Goal: Information Seeking & Learning: Compare options

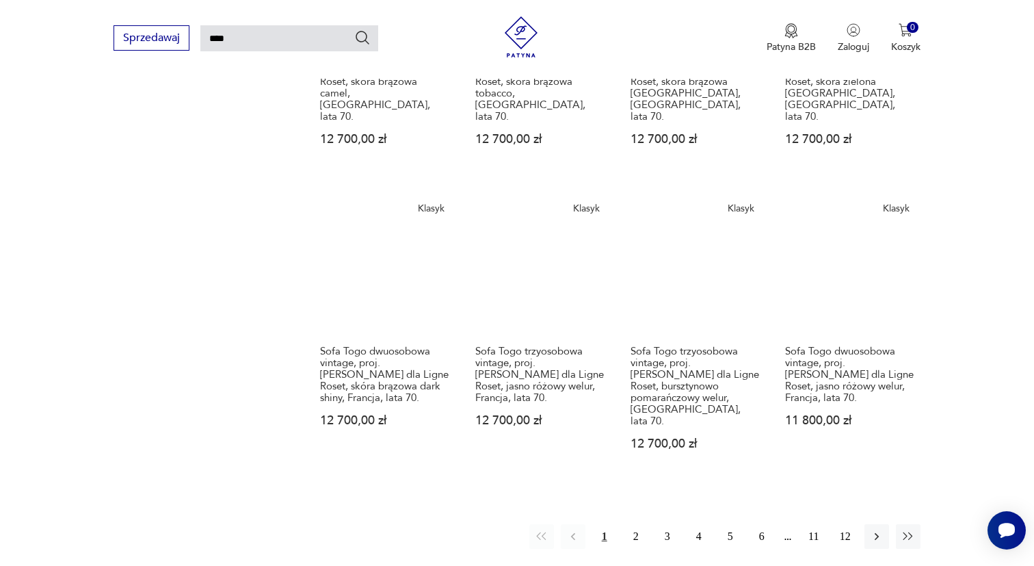
scroll to position [1013, 0]
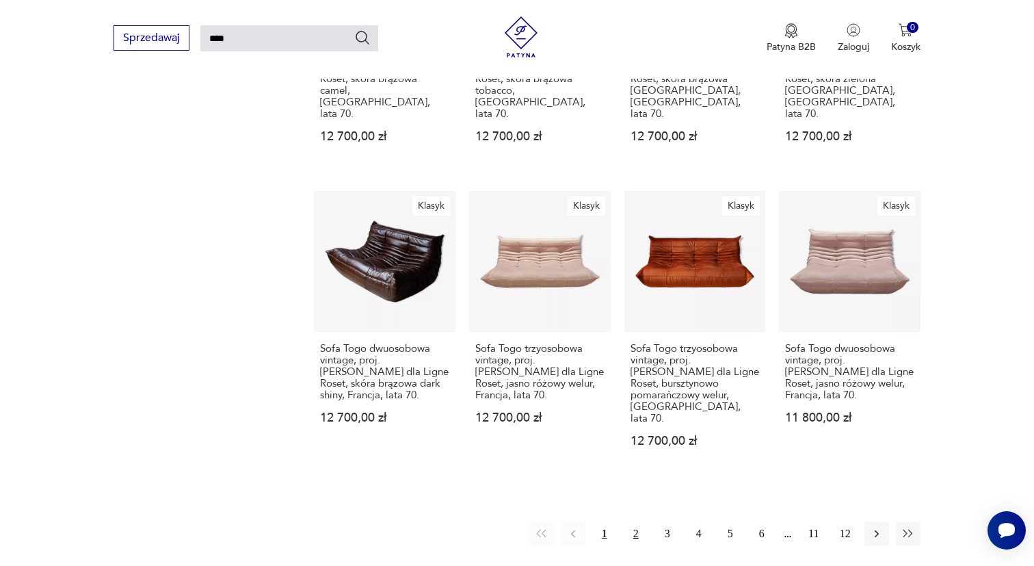
click at [635, 521] on button "2" at bounding box center [636, 533] width 25 height 25
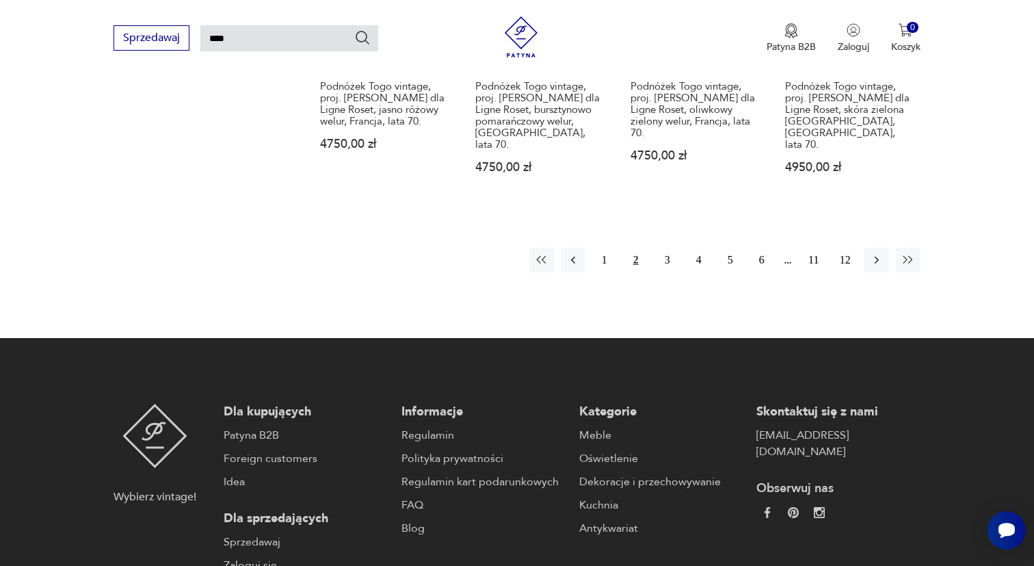
scroll to position [1274, 0]
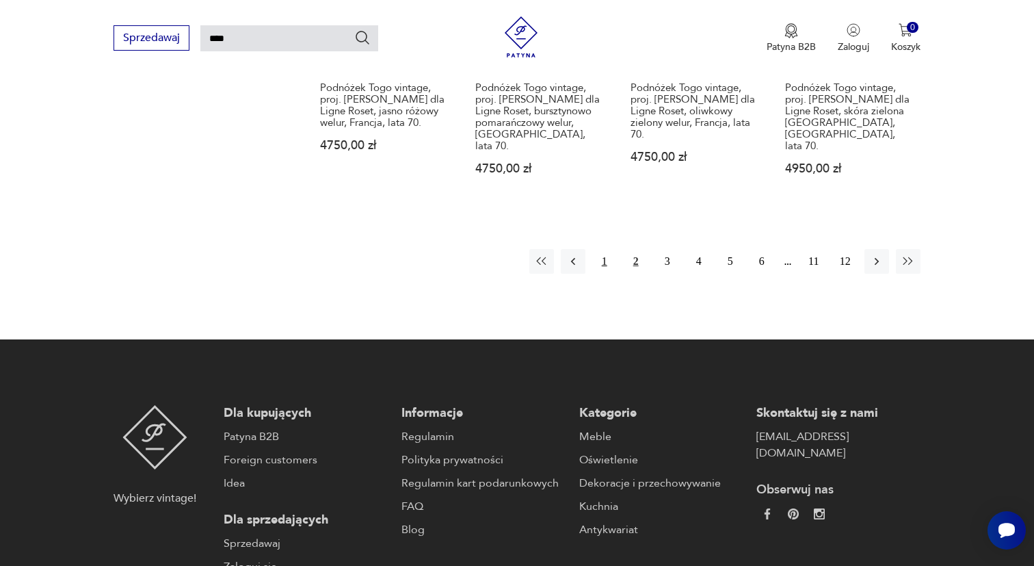
click at [605, 249] on button "1" at bounding box center [604, 261] width 25 height 25
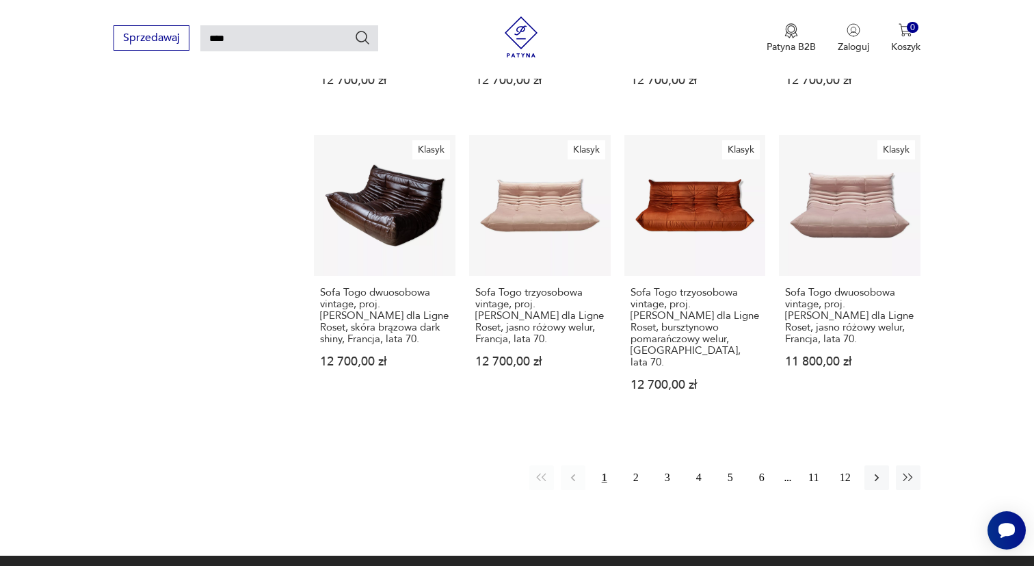
scroll to position [1068, 0]
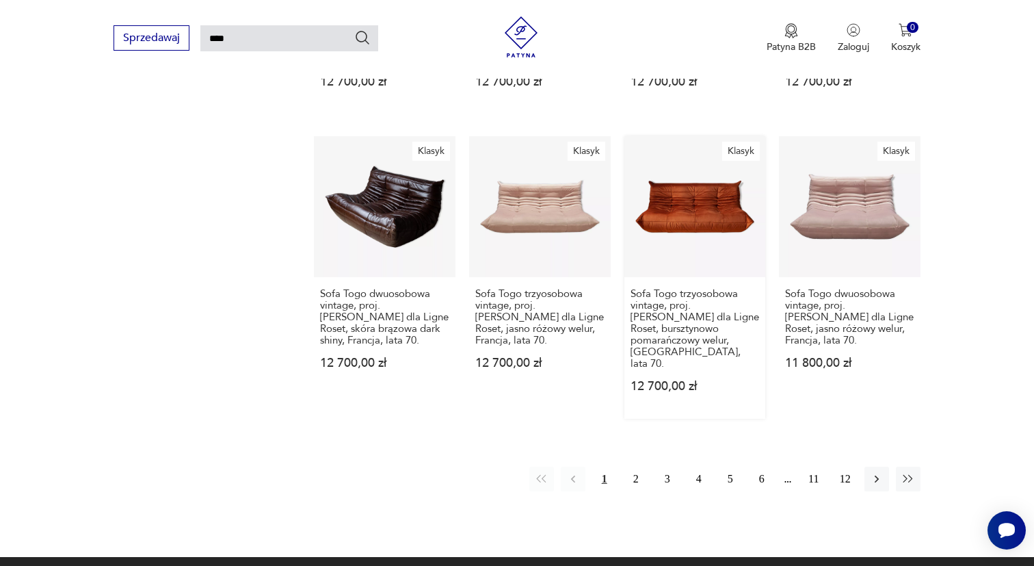
click at [683, 172] on link "Klasyk Sofa Togo trzyosobowa vintage, proj. M. Ducaroy dla Ligne Roset, burszty…" at bounding box center [695, 277] width 142 height 283
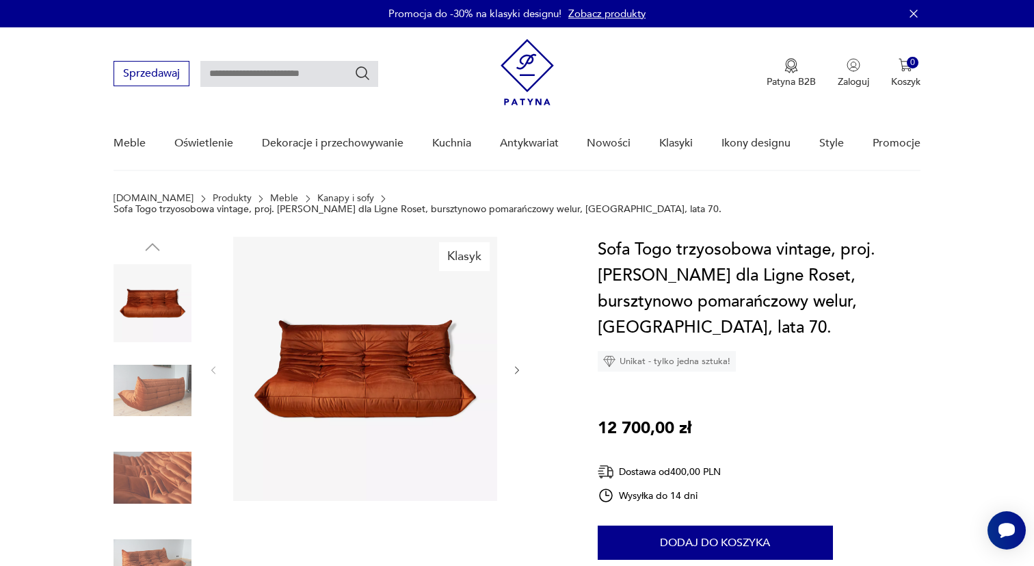
click at [140, 376] on img at bounding box center [153, 391] width 78 height 78
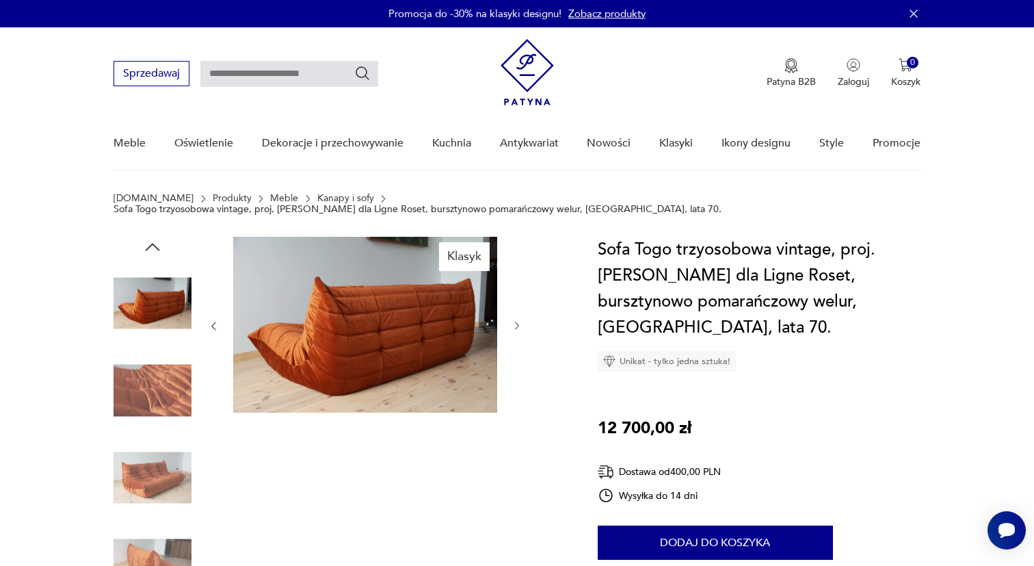
click at [148, 385] on img at bounding box center [153, 391] width 78 height 78
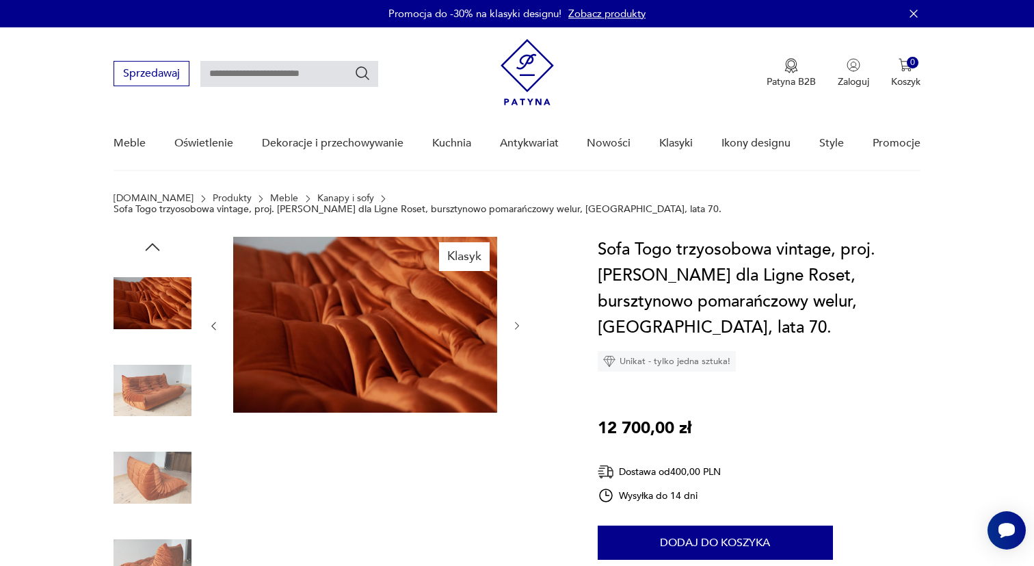
click at [154, 241] on icon "button" at bounding box center [152, 247] width 21 height 21
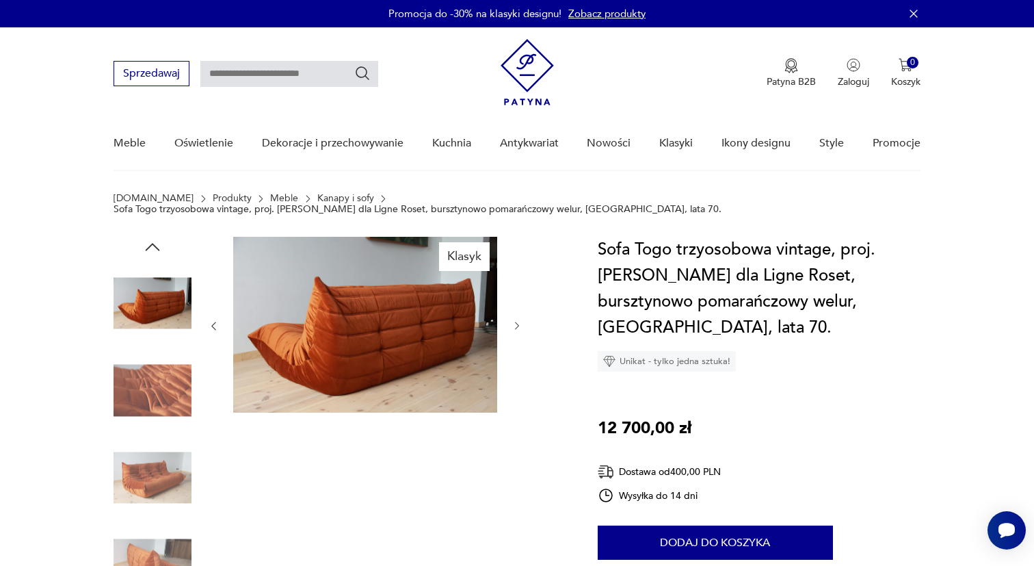
type input "****"
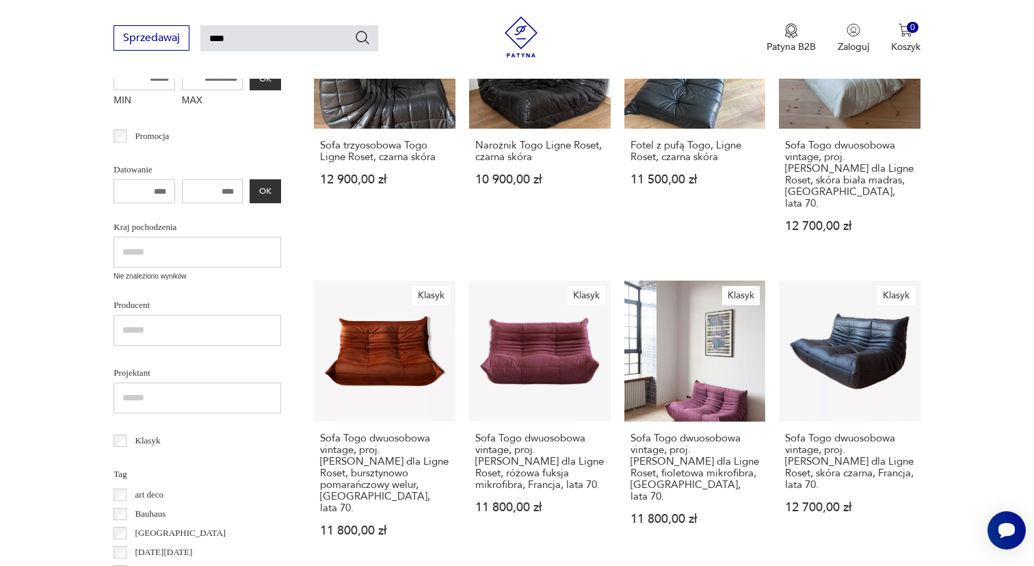
scroll to position [313, 0]
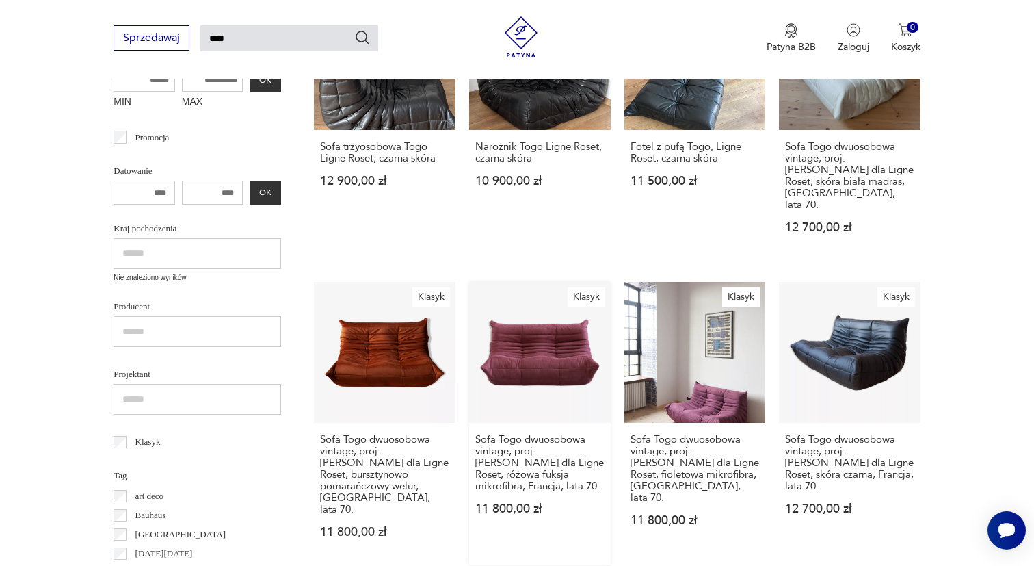
click at [540, 343] on link "Klasyk Sofa Togo dwuosobowa vintage, proj. M. Ducaroy dla Ligne Roset, różowa f…" at bounding box center [540, 423] width 142 height 283
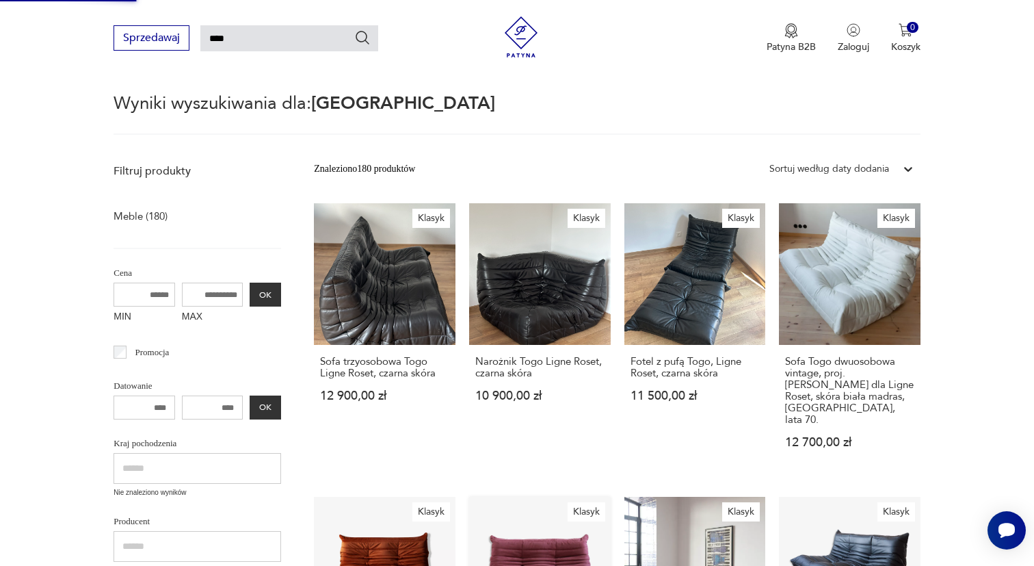
scroll to position [0, 0]
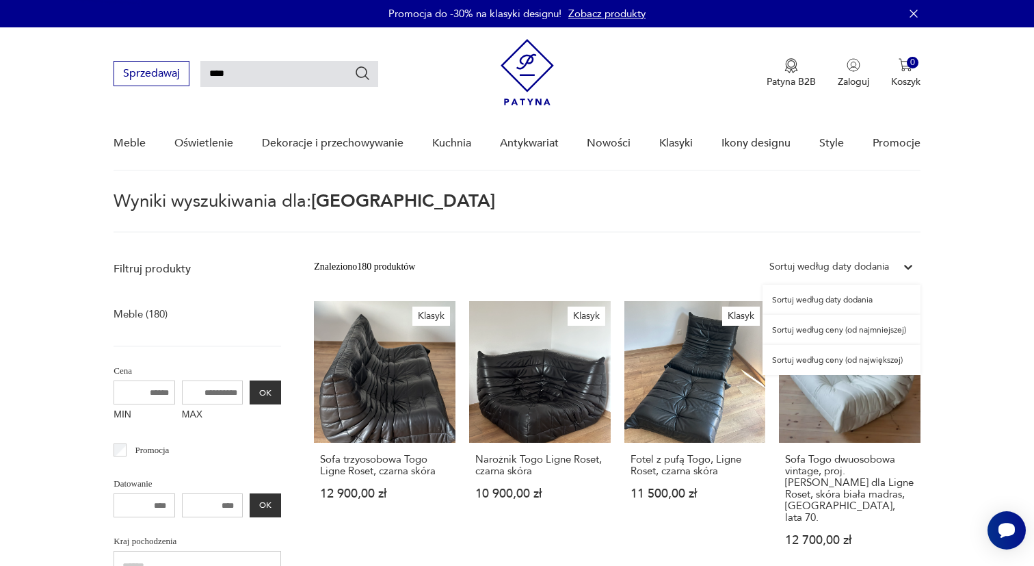
click at [867, 263] on div "Sortuj według daty dodania" at bounding box center [829, 266] width 120 height 15
click at [825, 360] on div "Sortuj według ceny (od największej)" at bounding box center [842, 360] width 158 height 30
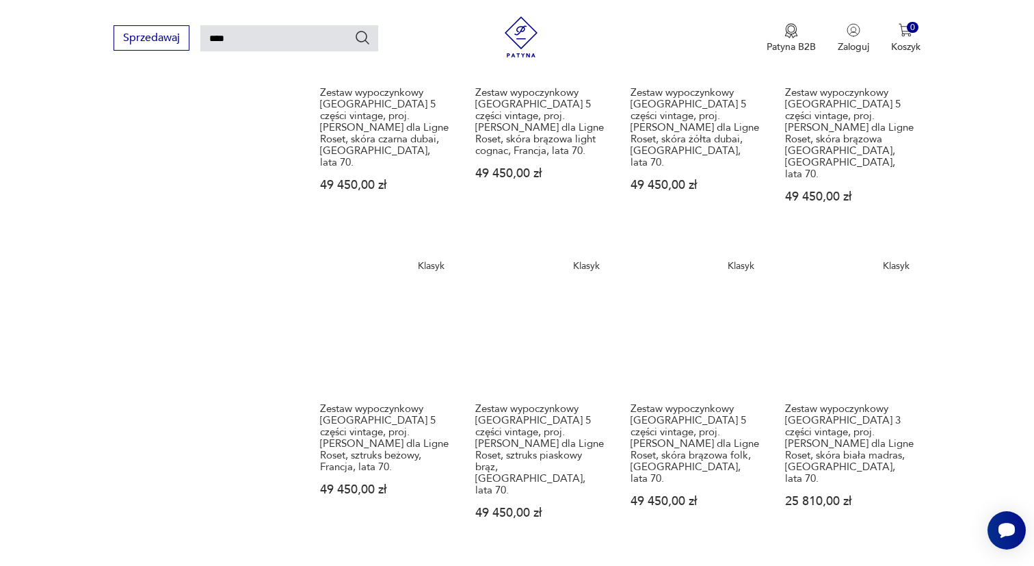
scroll to position [1011, 0]
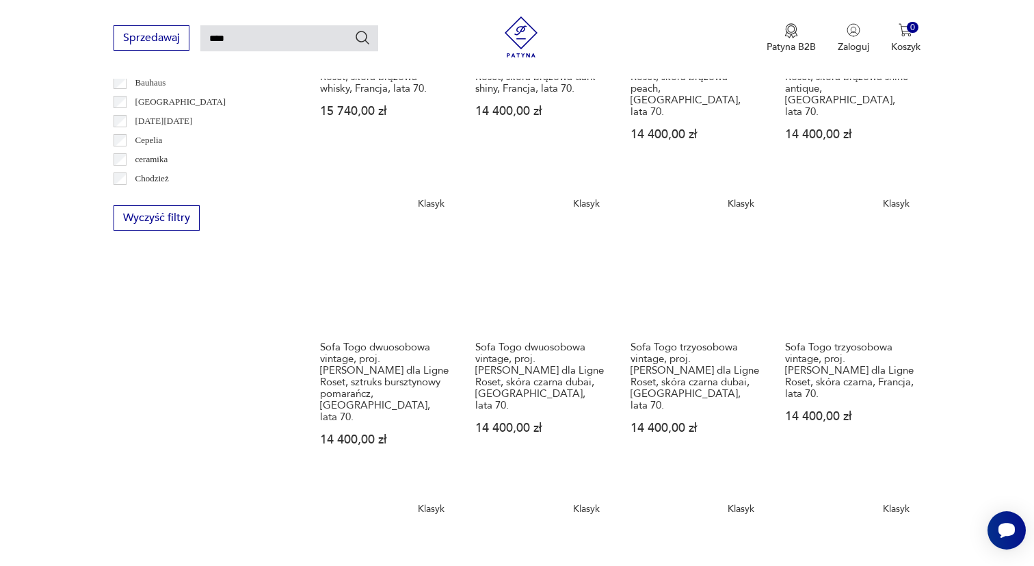
scroll to position [746, 0]
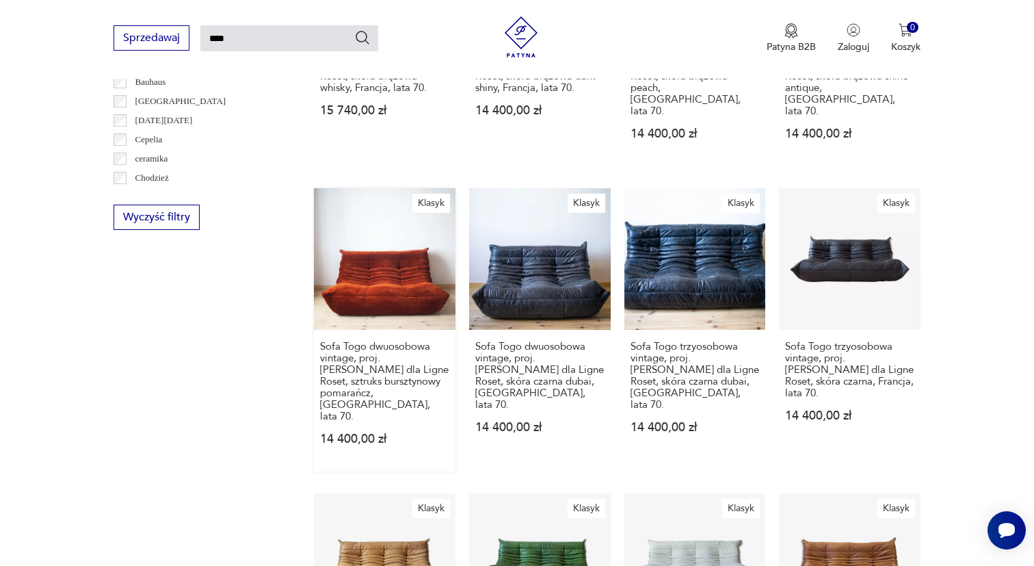
click at [386, 261] on link "Klasyk Sofa Togo dwuosobowa vintage, proj. M. Ducaroy dla Ligne Roset, sztruks …" at bounding box center [385, 329] width 142 height 283
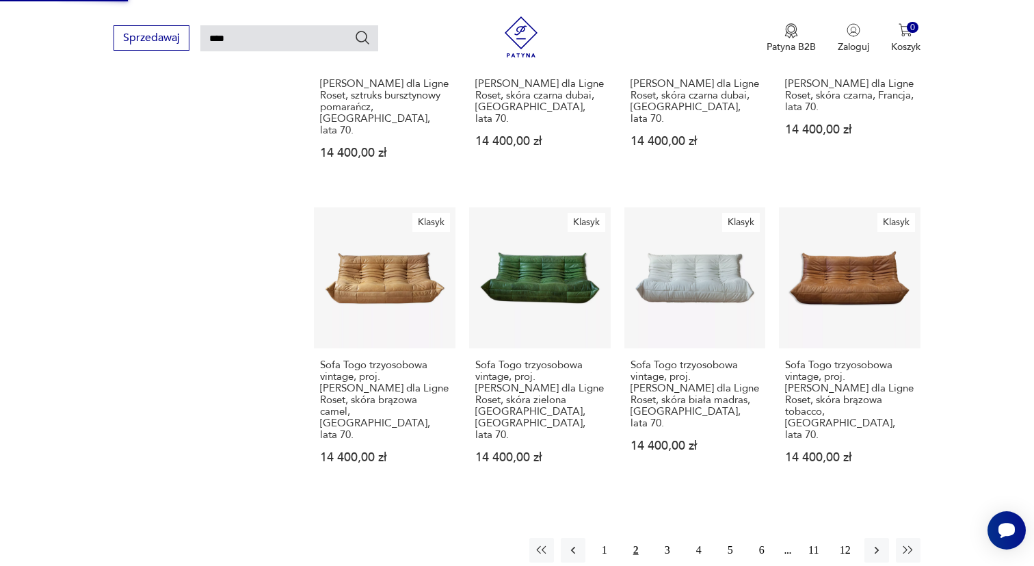
scroll to position [1049, 0]
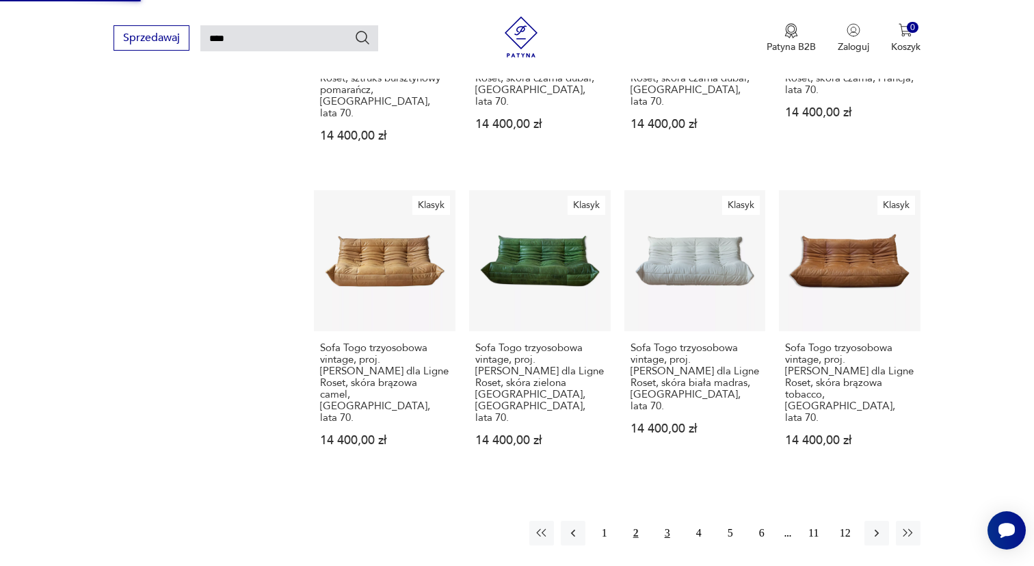
click at [667, 521] on button "3" at bounding box center [667, 533] width 25 height 25
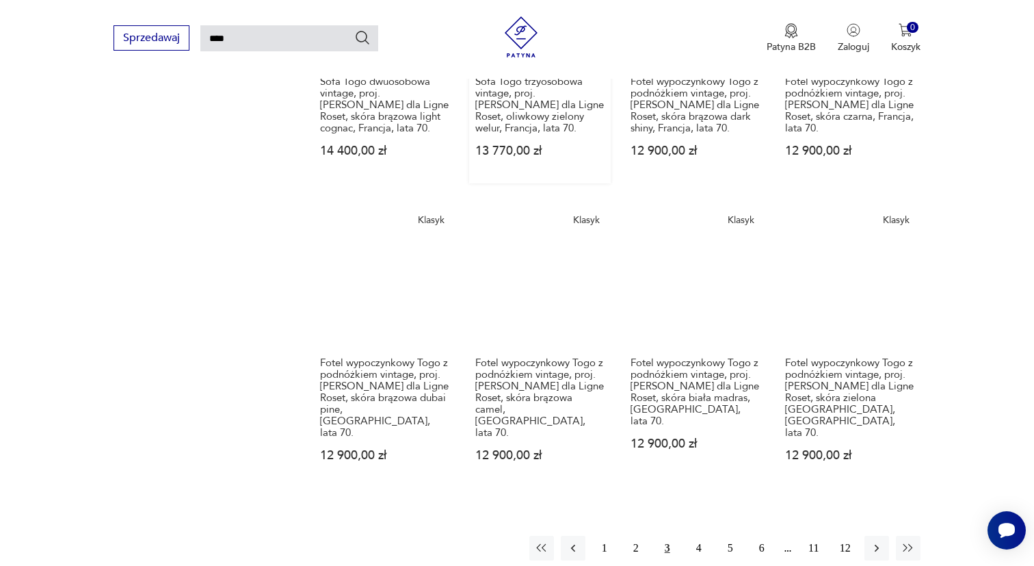
scroll to position [977, 0]
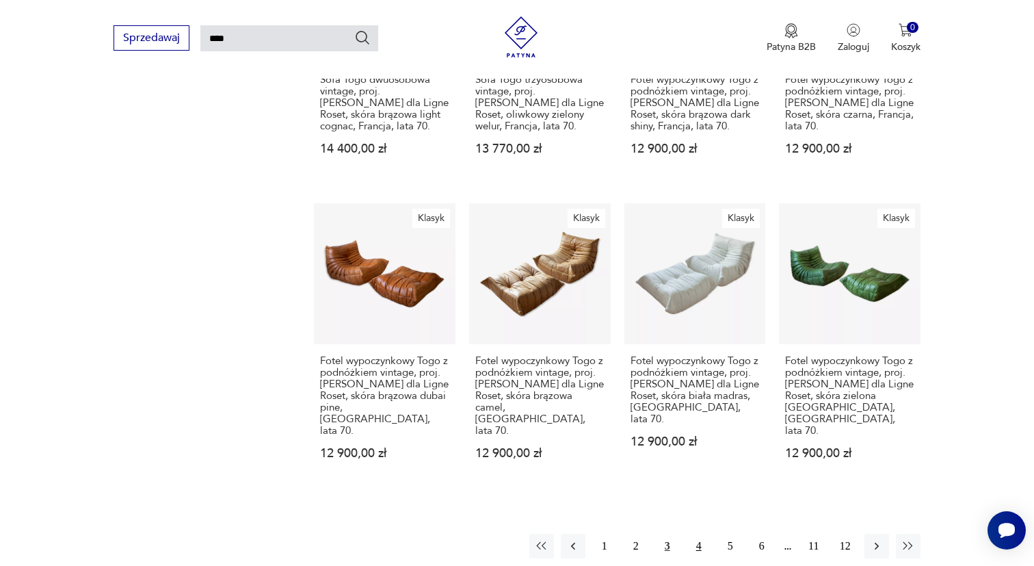
click at [694, 534] on button "4" at bounding box center [699, 546] width 25 height 25
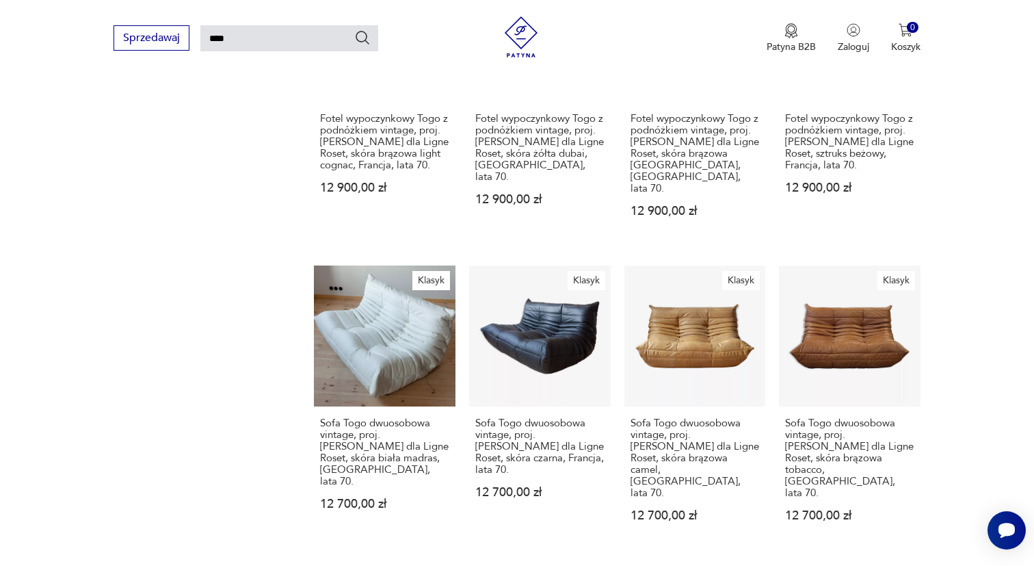
scroll to position [952, 0]
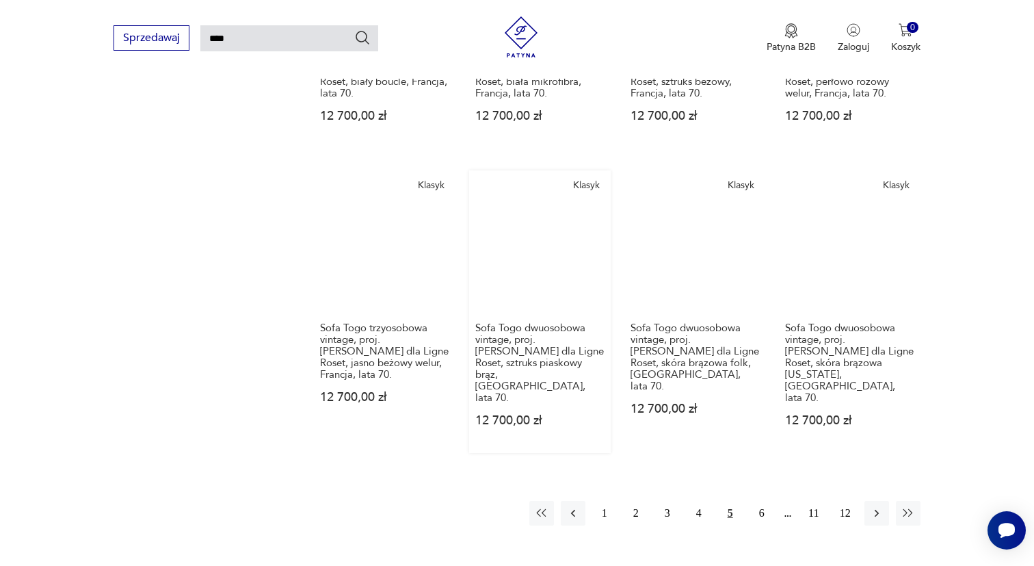
scroll to position [1031, 0]
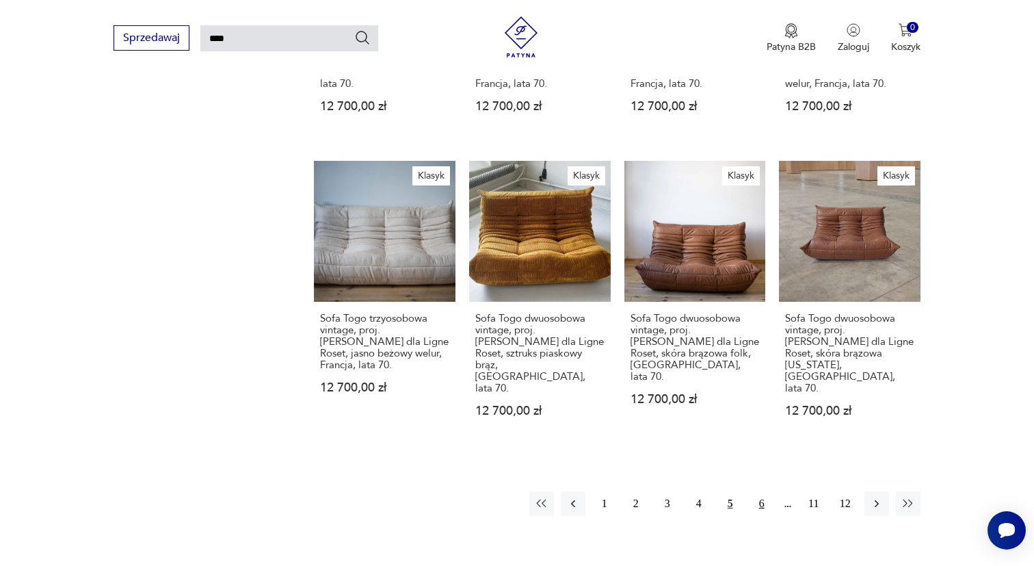
click at [759, 491] on button "6" at bounding box center [762, 503] width 25 height 25
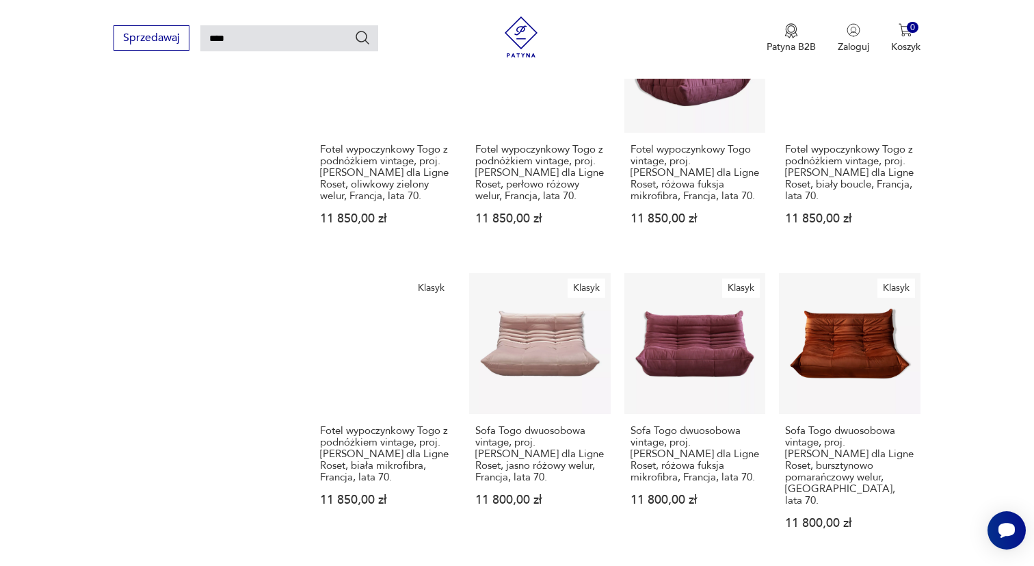
scroll to position [969, 0]
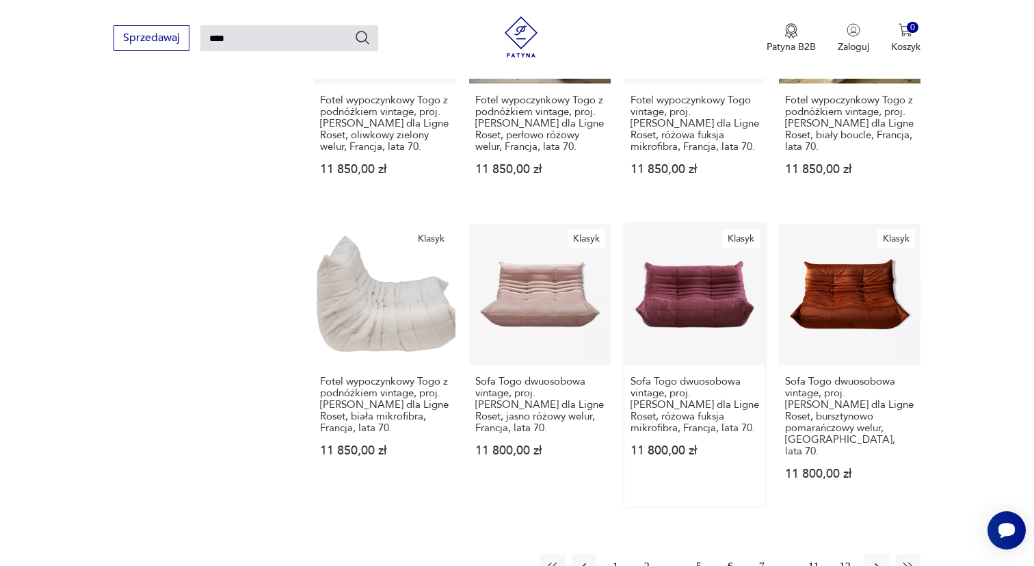
click at [703, 302] on link "Klasyk Sofa Togo dwuosobowa vintage, proj. M. Ducaroy dla Ligne Roset, różowa f…" at bounding box center [695, 365] width 142 height 283
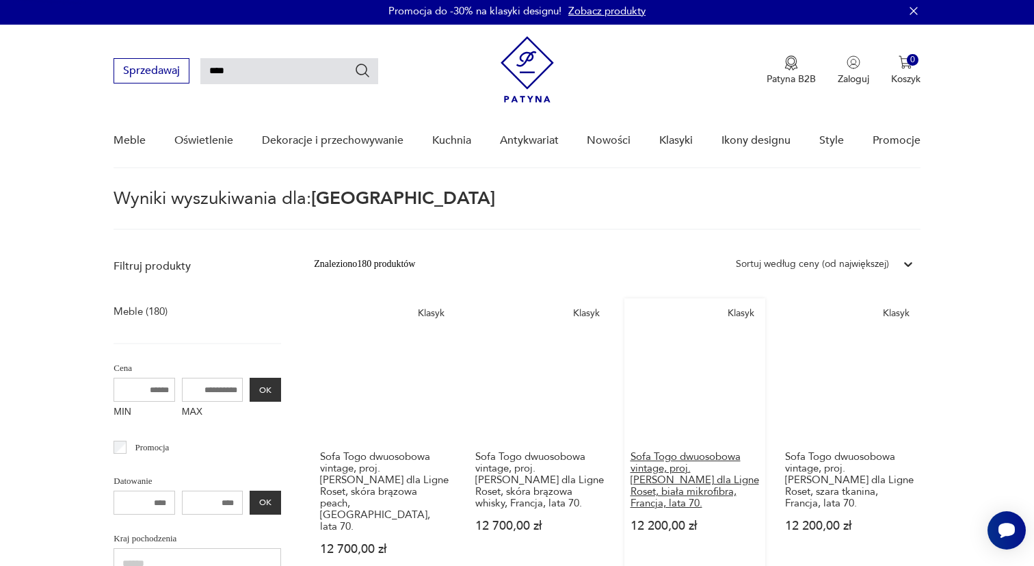
scroll to position [0, 0]
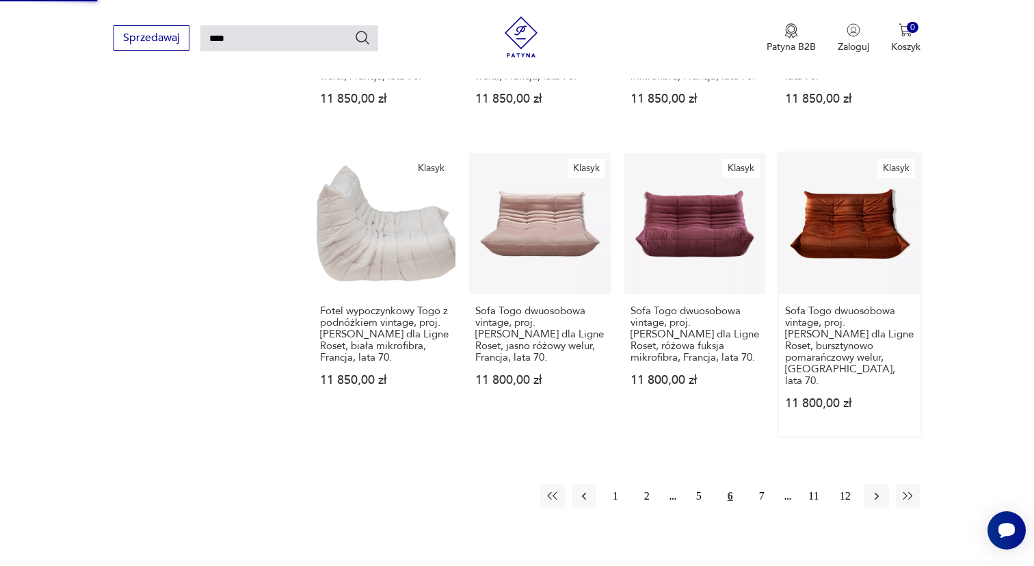
click at [862, 195] on link "Klasyk Sofa Togo dwuosobowa vintage, proj. M. Ducaroy dla Ligne Roset, bursztyn…" at bounding box center [850, 294] width 142 height 283
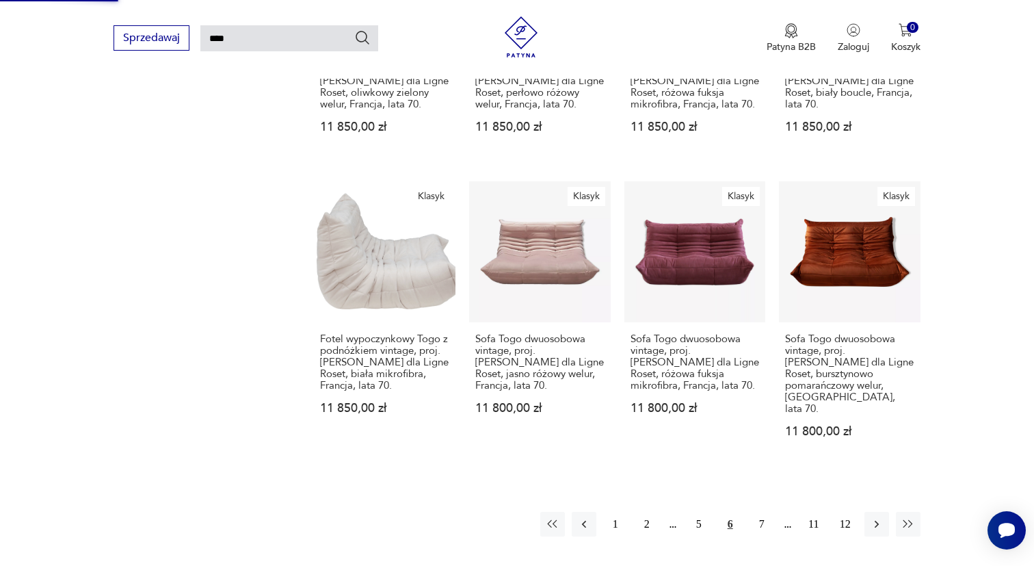
scroll to position [1012, 0]
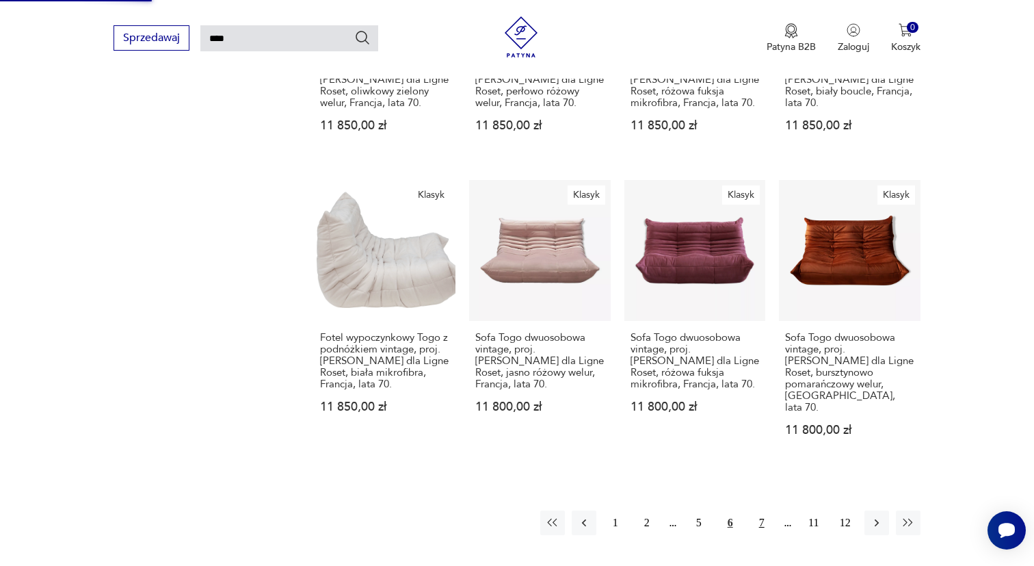
click at [757, 510] on button "7" at bounding box center [762, 522] width 25 height 25
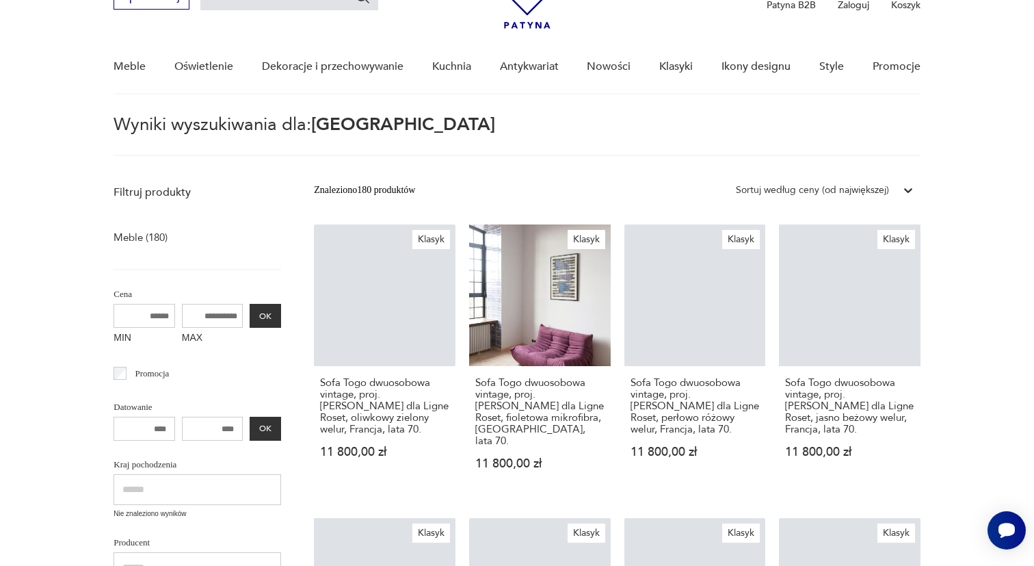
scroll to position [49, 0]
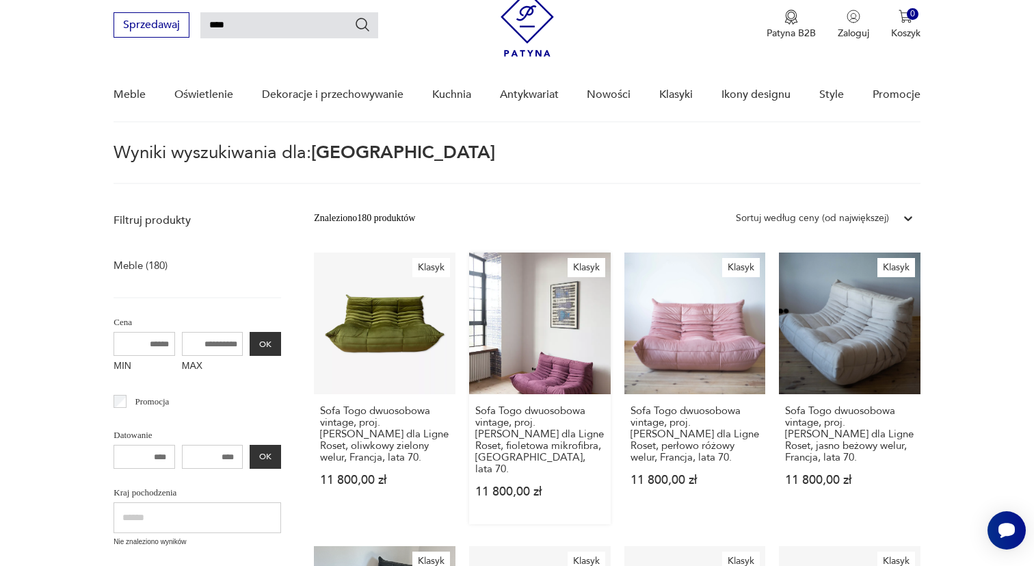
click at [553, 345] on link "Klasyk Sofa Togo dwuosobowa vintage, proj. M. Ducaroy dla Ligne Roset, fioletow…" at bounding box center [540, 388] width 142 height 272
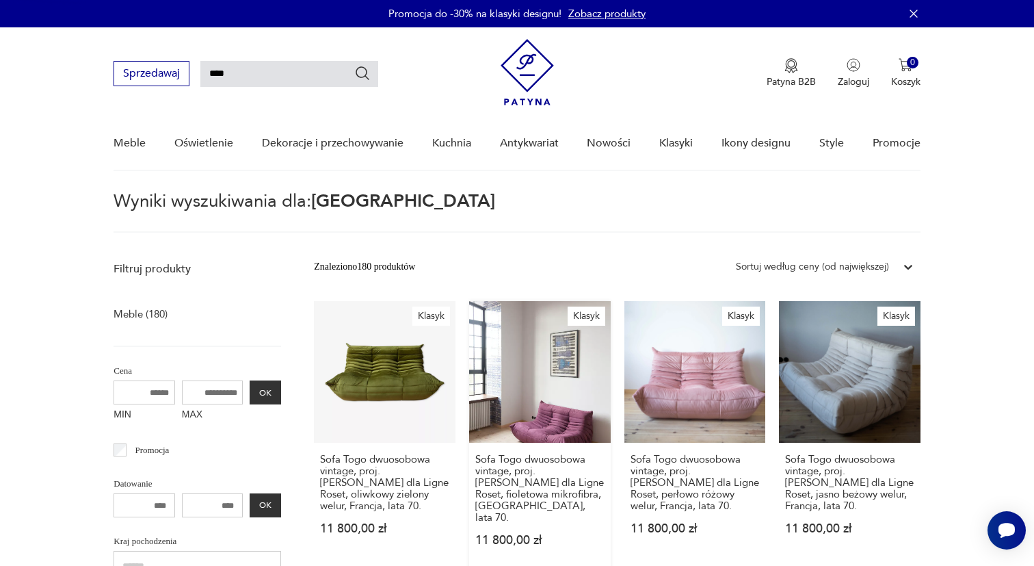
scroll to position [0, 0]
click at [402, 363] on link "Klasyk Sofa Togo dwuosobowa vintage, proj. M. Ducaroy dla Ligne Roset, oliwkowy…" at bounding box center [385, 437] width 142 height 272
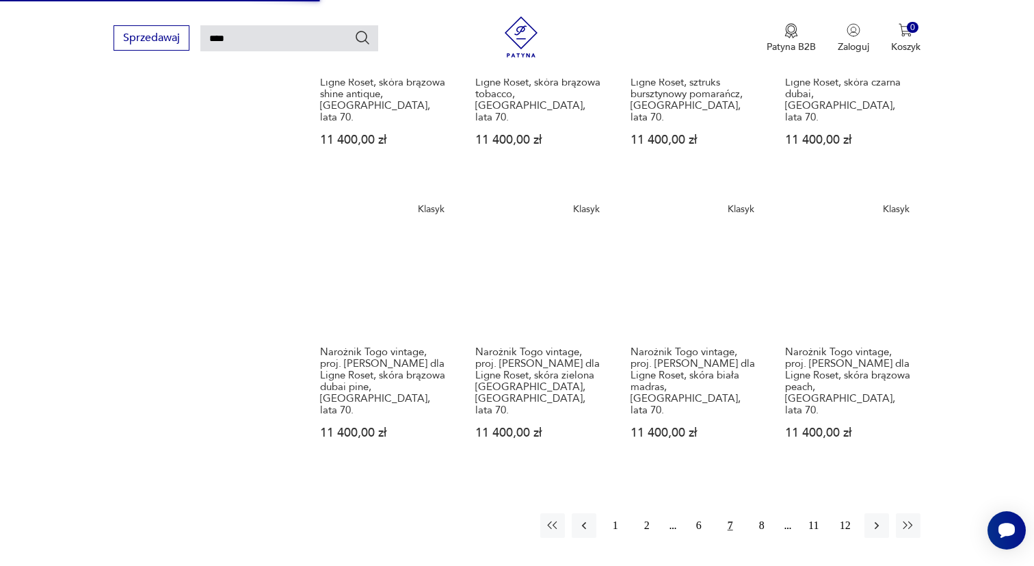
scroll to position [1031, 0]
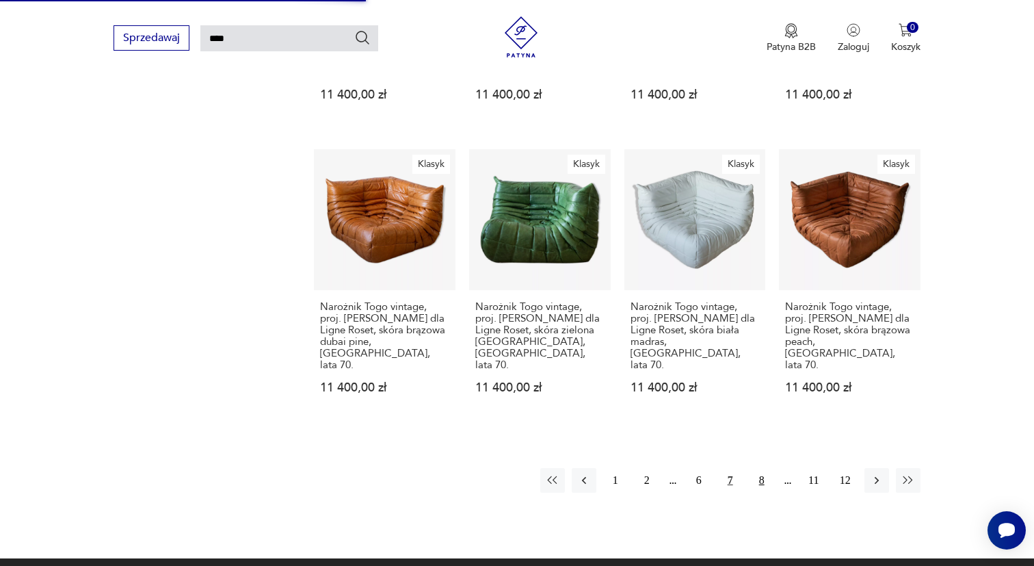
click at [761, 468] on button "8" at bounding box center [762, 480] width 25 height 25
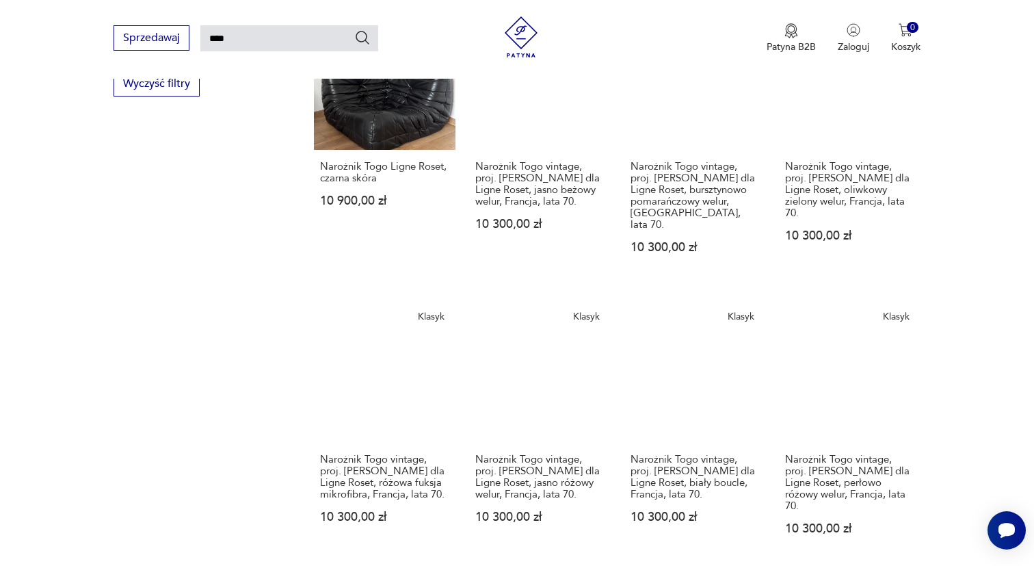
scroll to position [878, 0]
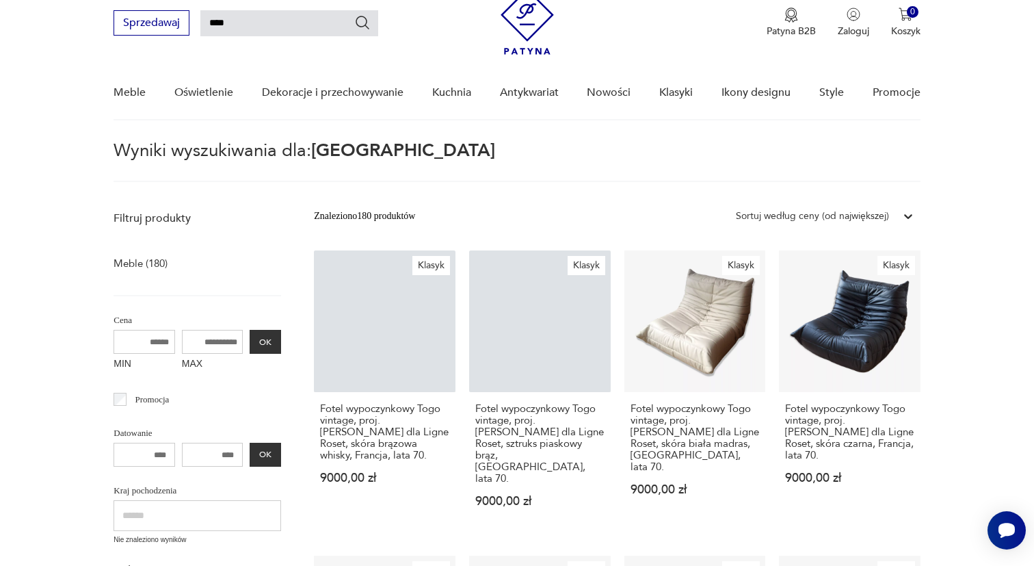
scroll to position [49, 0]
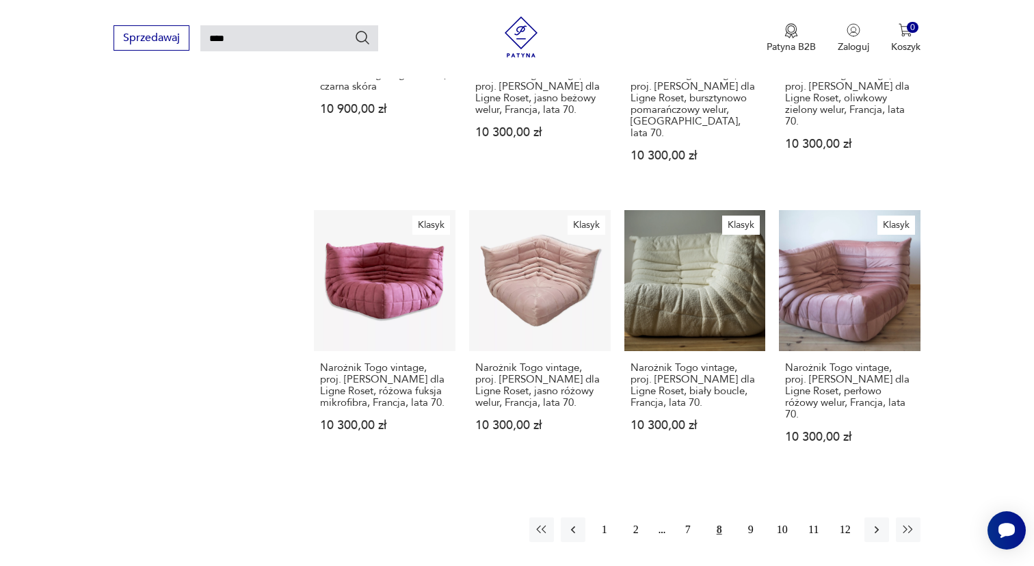
scroll to position [1014, 0]
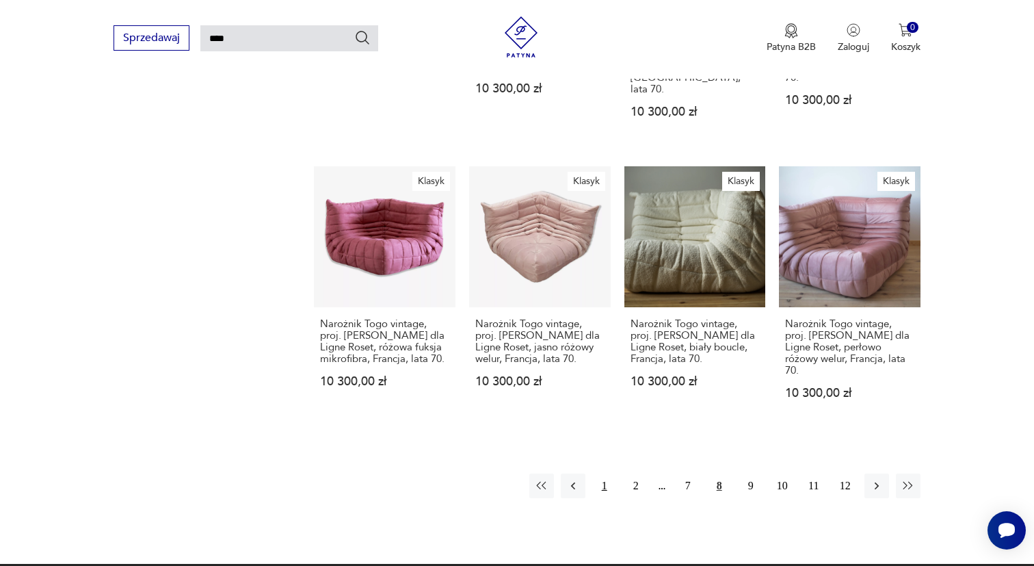
click at [599, 473] on button "1" at bounding box center [604, 485] width 25 height 25
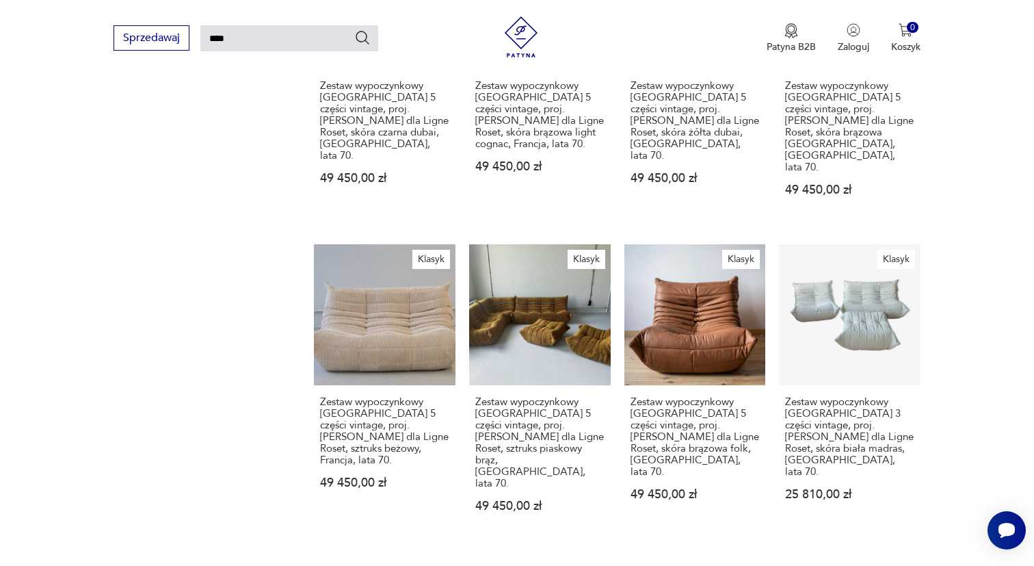
scroll to position [1044, 0]
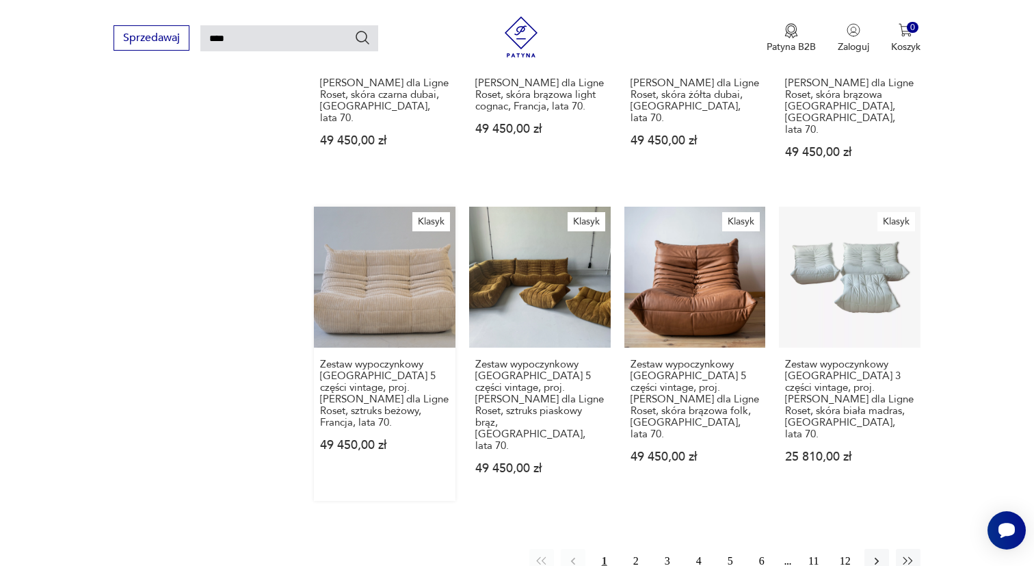
click at [389, 211] on link "Klasyk Zestaw wypoczynkowy Togo 5 części vintage, proj. M. Ducaroy dla Ligne Ro…" at bounding box center [385, 354] width 142 height 295
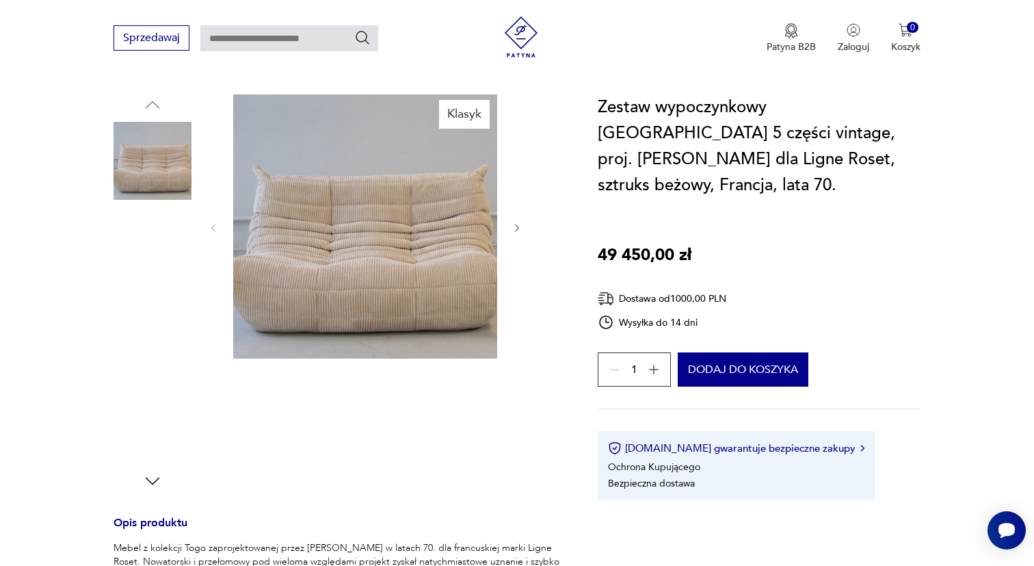
scroll to position [186, 0]
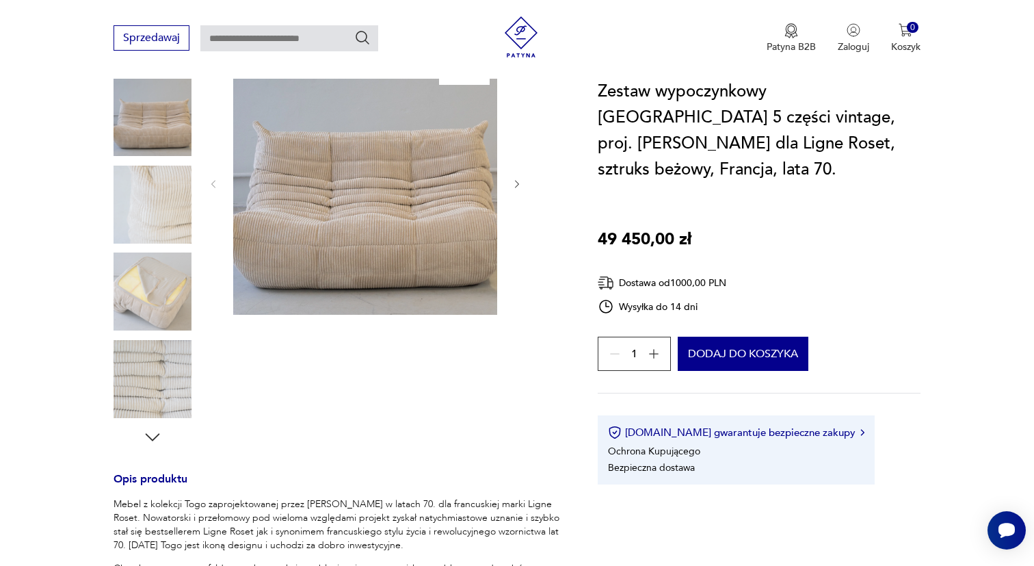
click at [155, 427] on icon "button" at bounding box center [152, 437] width 21 height 21
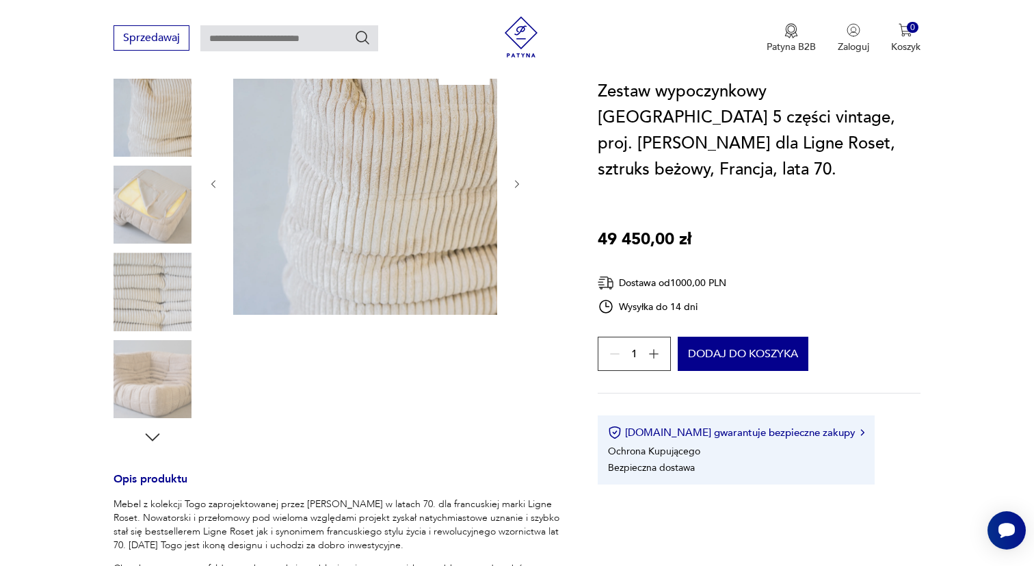
click at [155, 427] on icon "button" at bounding box center [152, 437] width 21 height 21
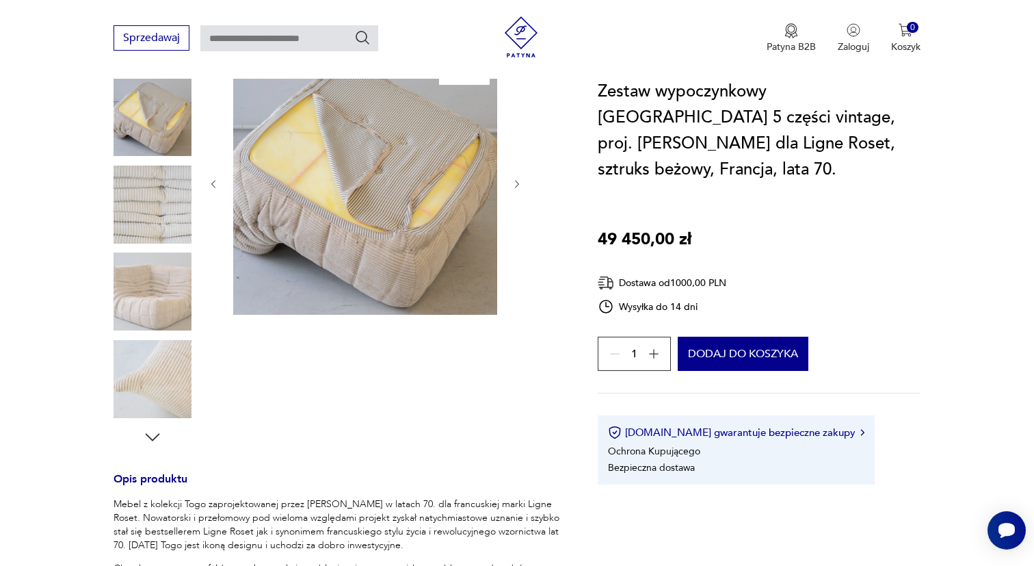
click at [155, 427] on icon "button" at bounding box center [152, 437] width 21 height 21
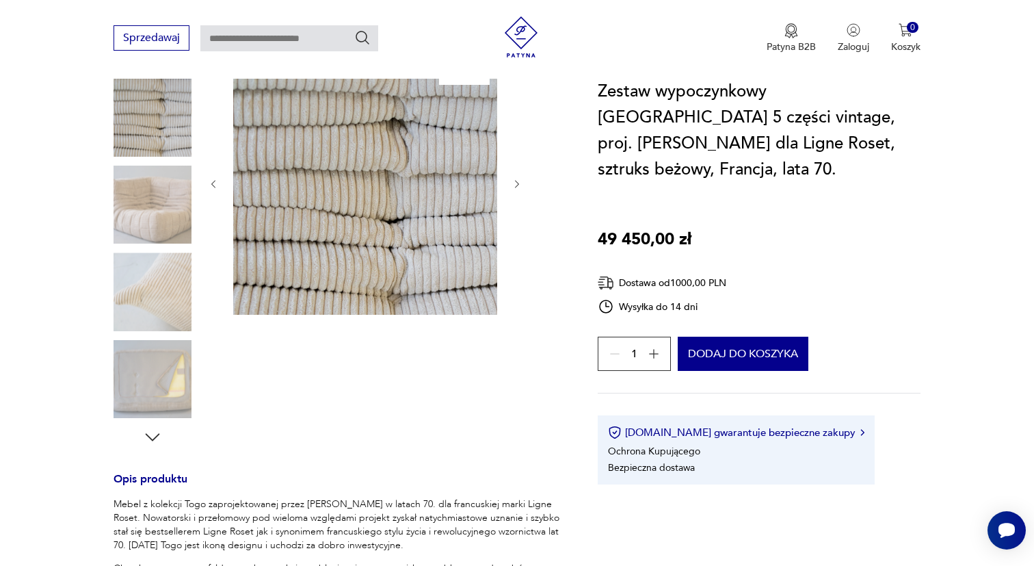
click at [155, 427] on icon "button" at bounding box center [152, 437] width 21 height 21
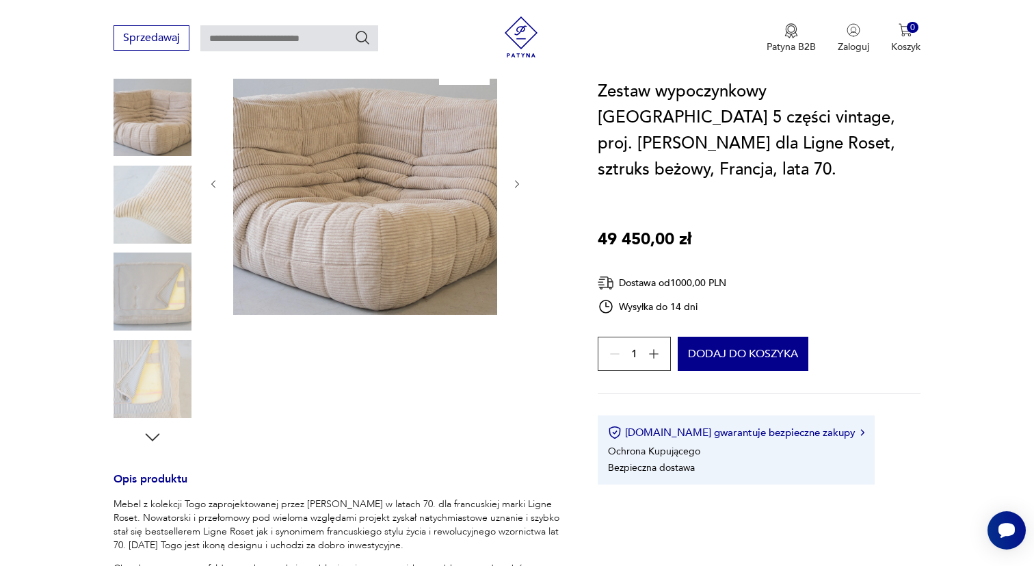
click at [155, 427] on icon "button" at bounding box center [152, 437] width 21 height 21
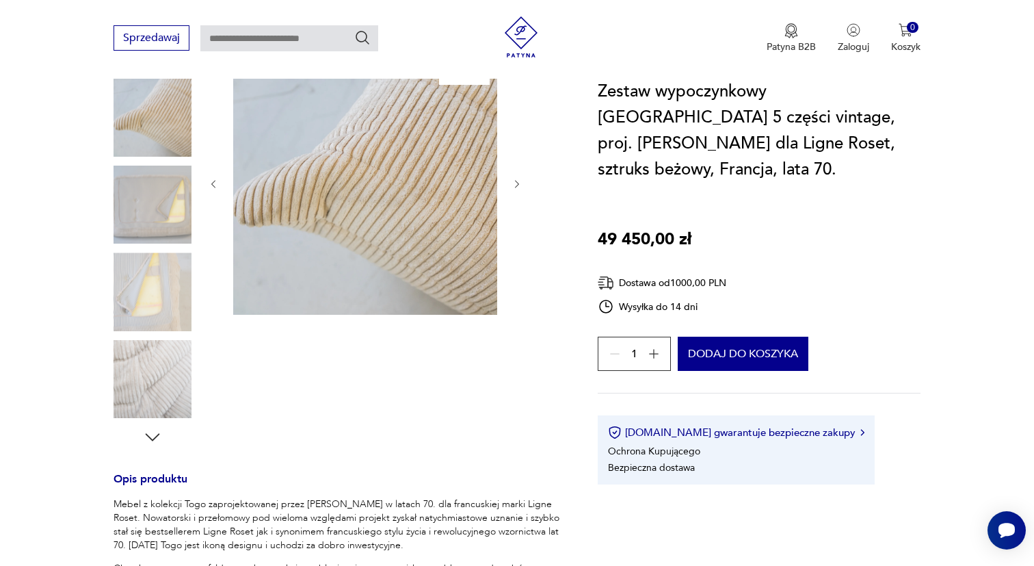
click at [155, 427] on icon "button" at bounding box center [152, 437] width 21 height 21
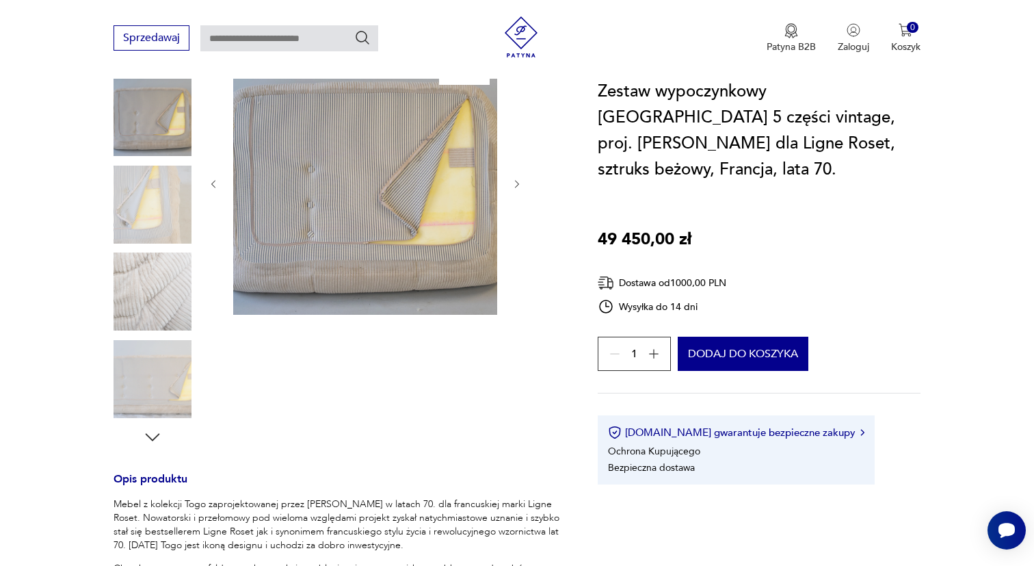
click at [155, 427] on icon "button" at bounding box center [152, 437] width 21 height 21
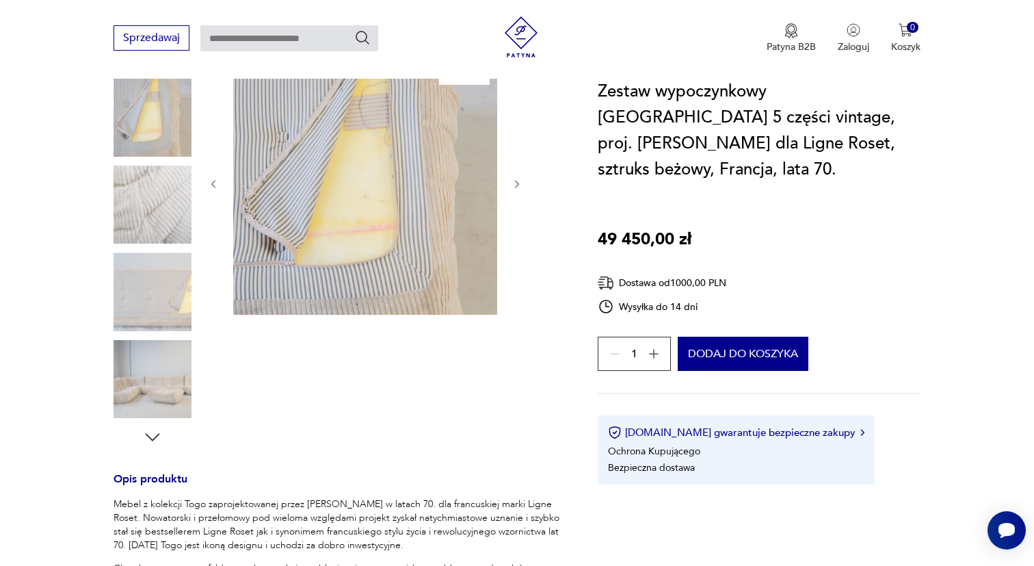
click at [155, 427] on icon "button" at bounding box center [152, 437] width 21 height 21
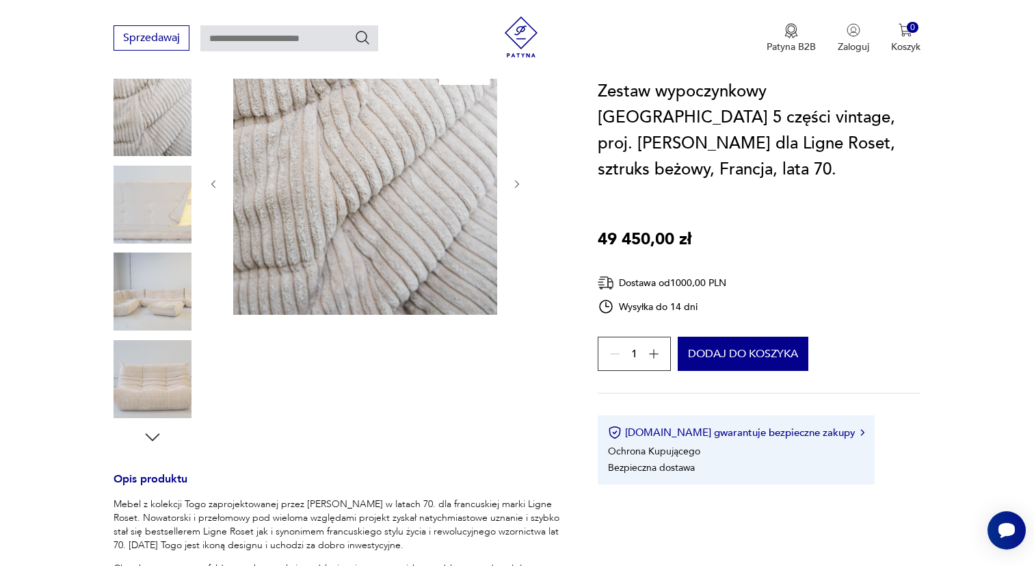
click at [154, 312] on img at bounding box center [153, 291] width 78 height 78
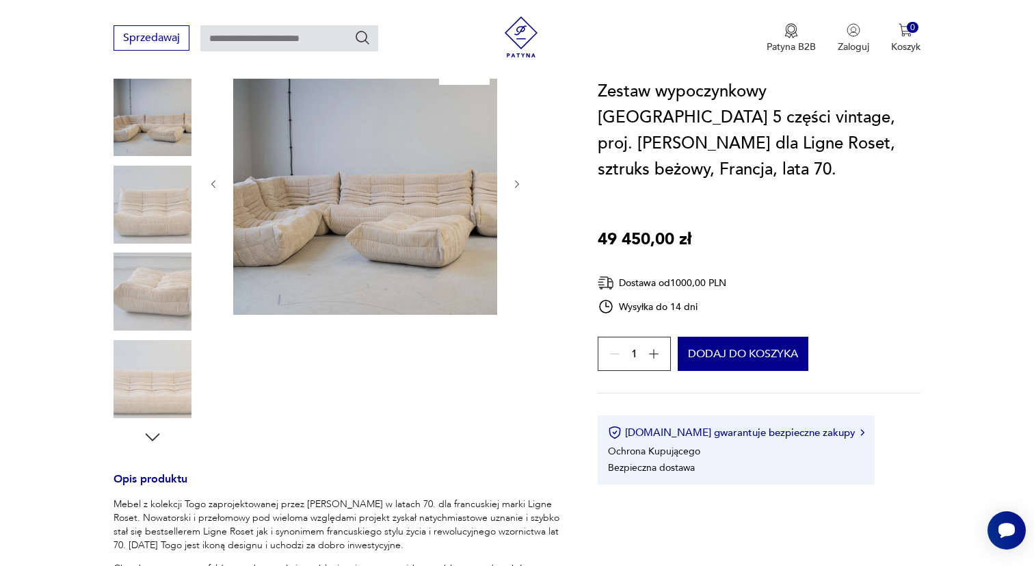
click at [390, 196] on img at bounding box center [365, 183] width 264 height 264
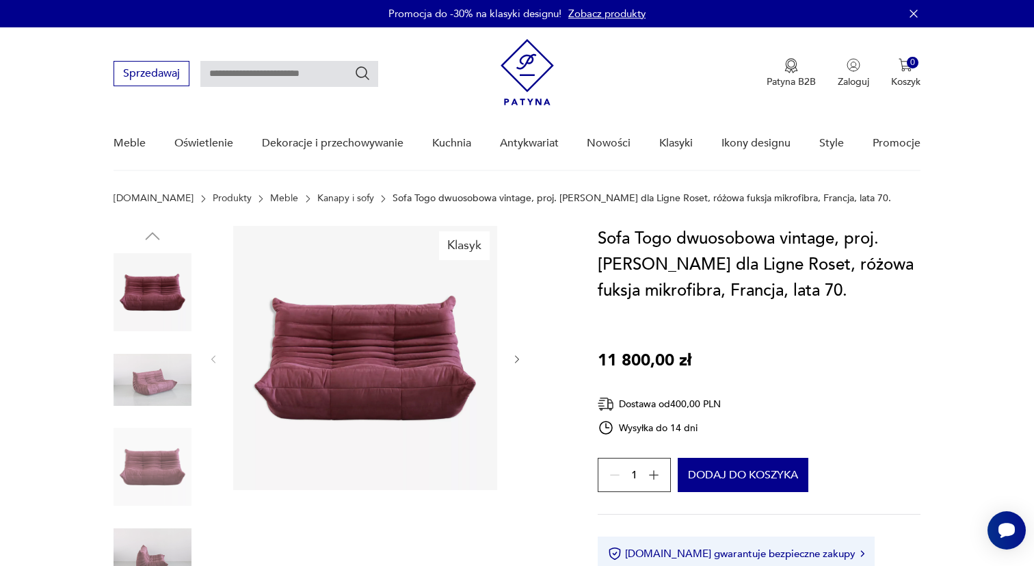
click at [144, 292] on img at bounding box center [153, 292] width 78 height 78
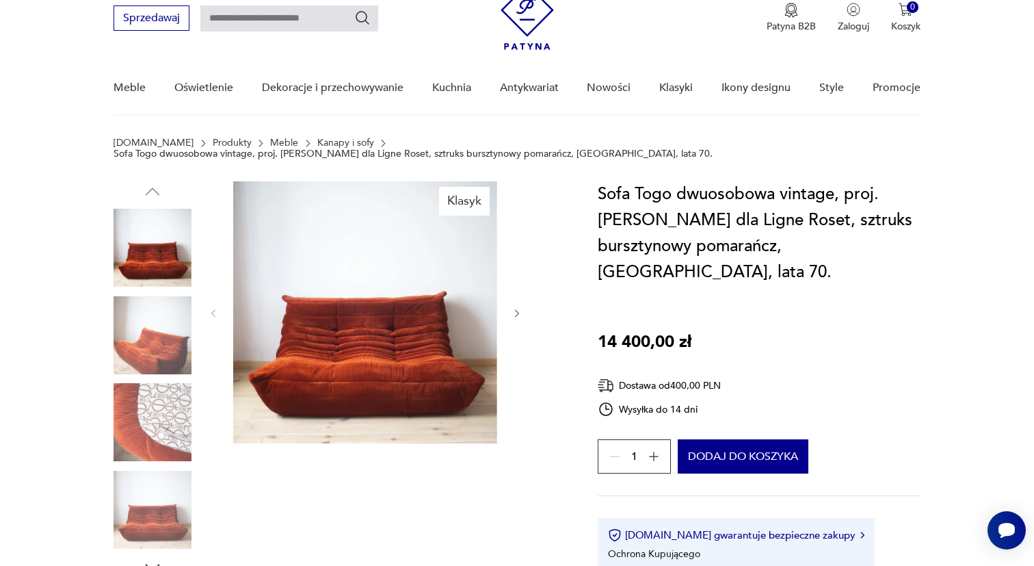
scroll to position [47, 0]
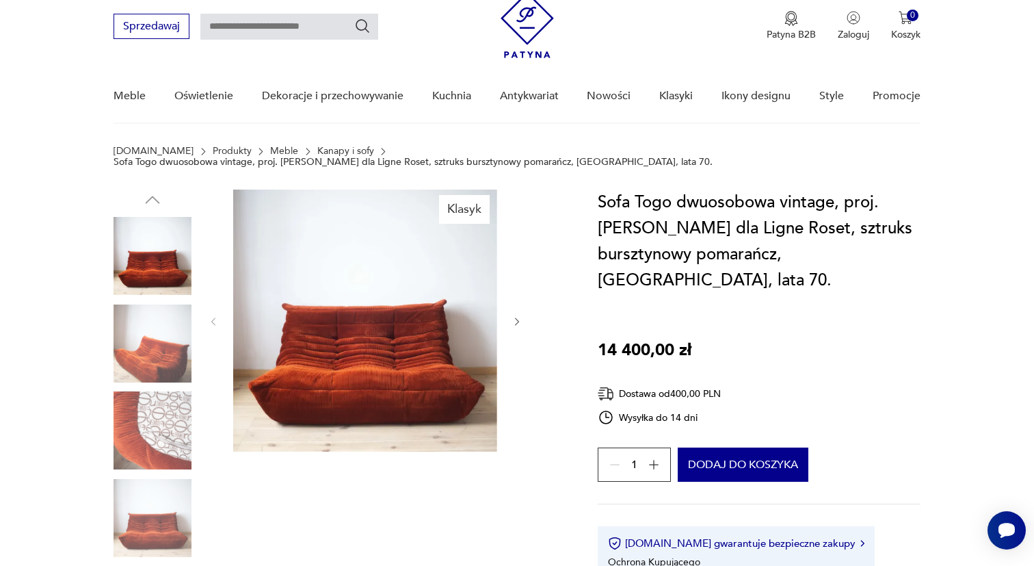
click at [141, 337] on img at bounding box center [153, 343] width 78 height 78
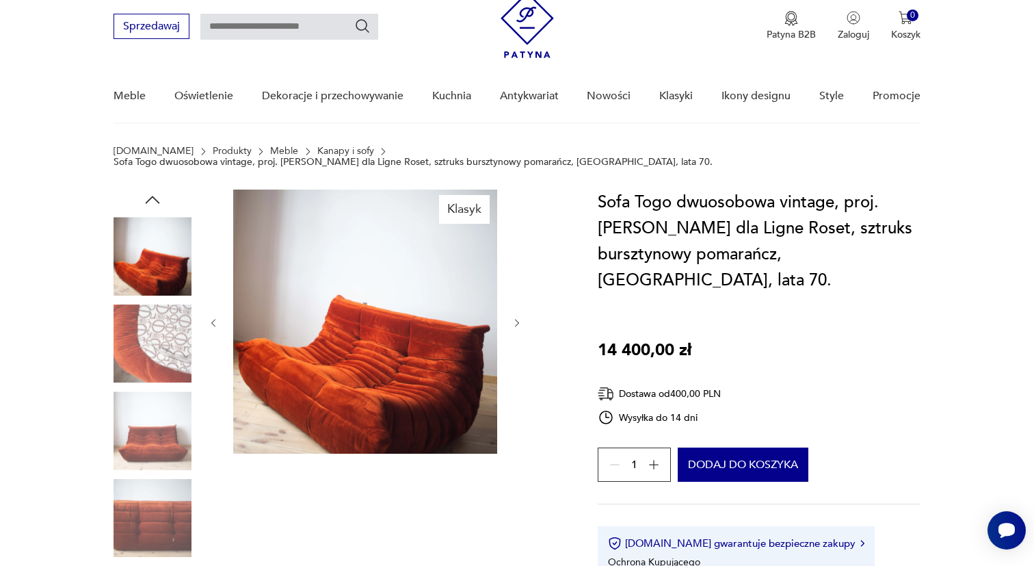
click at [308, 360] on img at bounding box center [365, 321] width 264 height 264
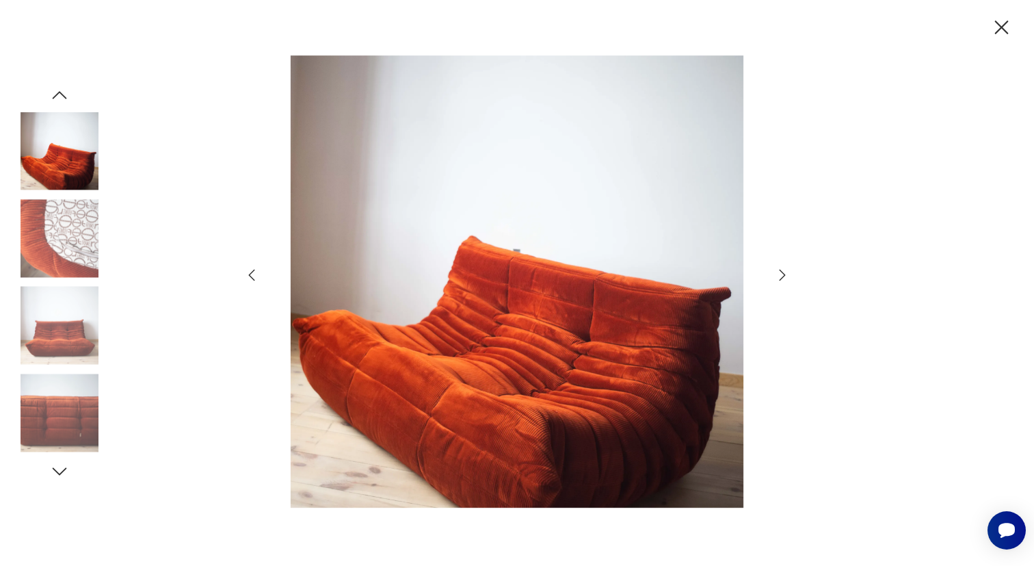
click at [71, 235] on img at bounding box center [60, 238] width 78 height 78
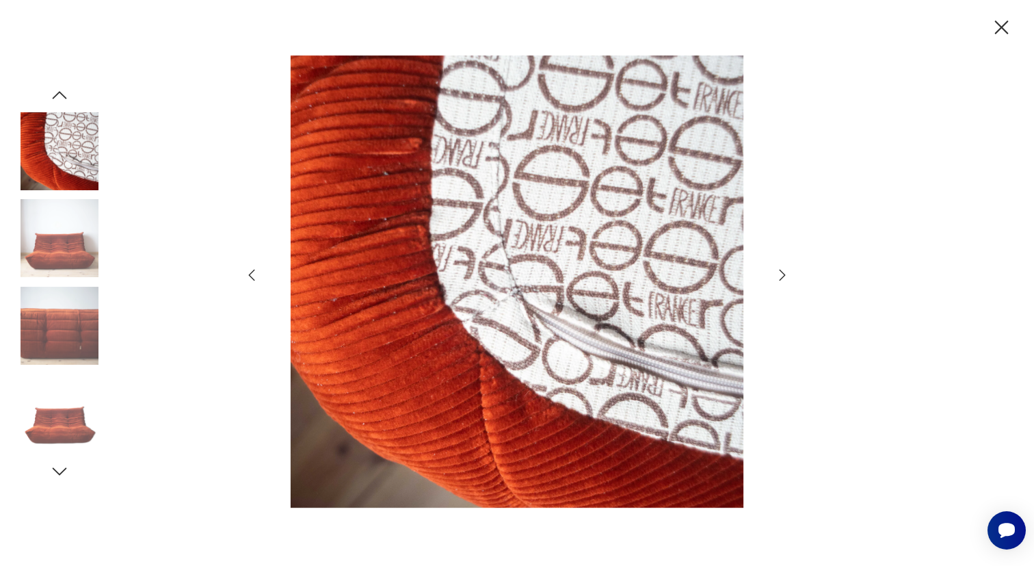
click at [55, 278] on div at bounding box center [60, 239] width 78 height 81
click at [57, 349] on img at bounding box center [60, 326] width 78 height 78
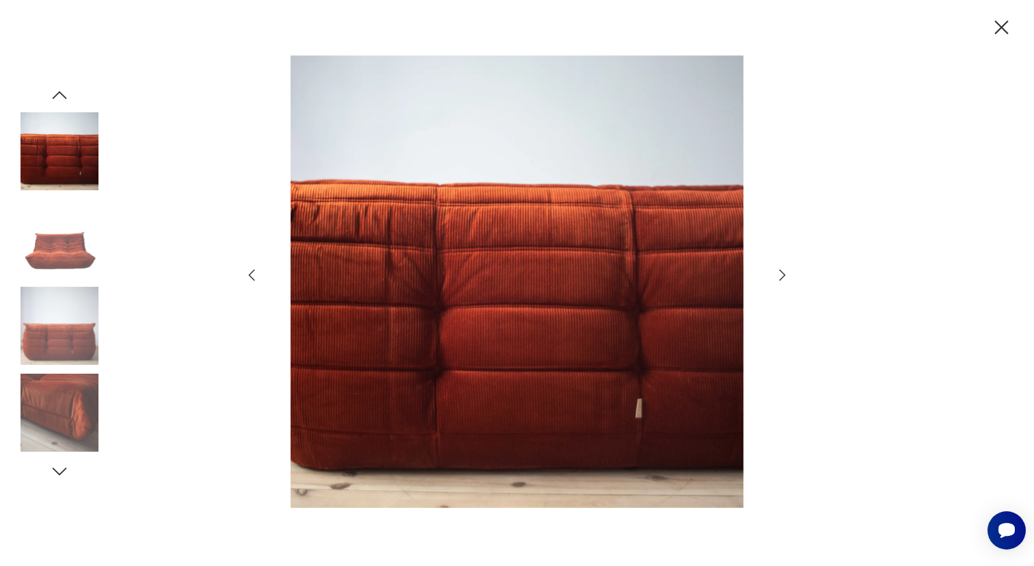
click at [57, 345] on img at bounding box center [60, 326] width 78 height 78
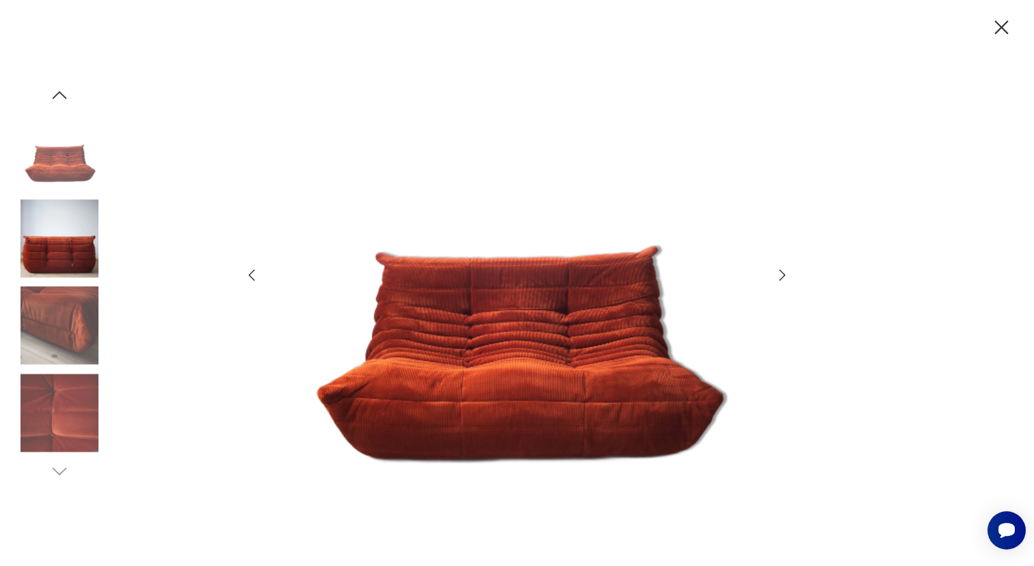
click at [79, 162] on img at bounding box center [60, 151] width 78 height 78
click at [62, 248] on img at bounding box center [60, 238] width 78 height 78
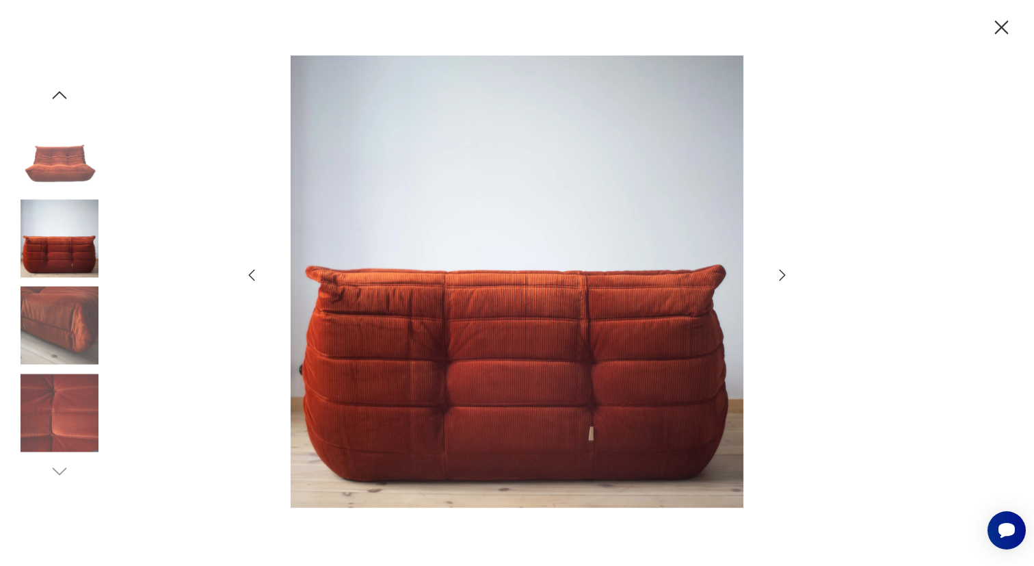
click at [55, 313] on img at bounding box center [60, 326] width 78 height 78
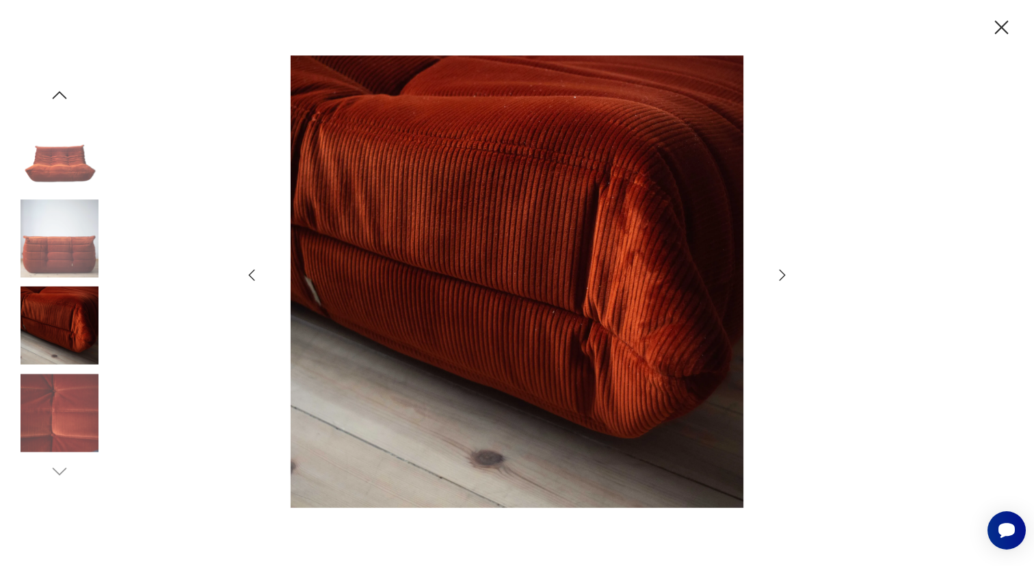
click at [264, 131] on div at bounding box center [517, 283] width 547 height 456
click at [194, 135] on div at bounding box center [517, 283] width 1034 height 566
click at [997, 31] on icon "button" at bounding box center [1002, 28] width 14 height 14
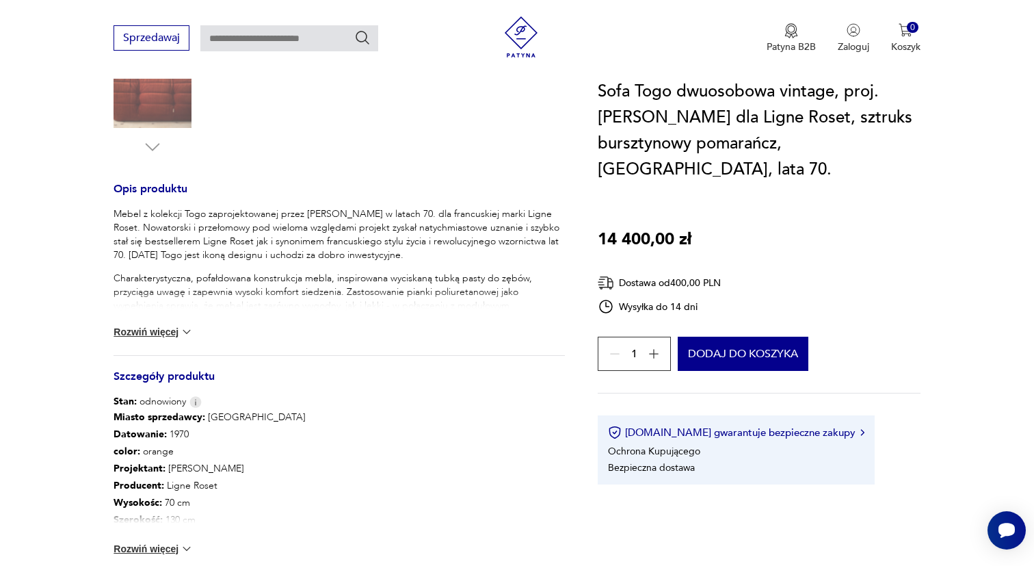
scroll to position [503, 0]
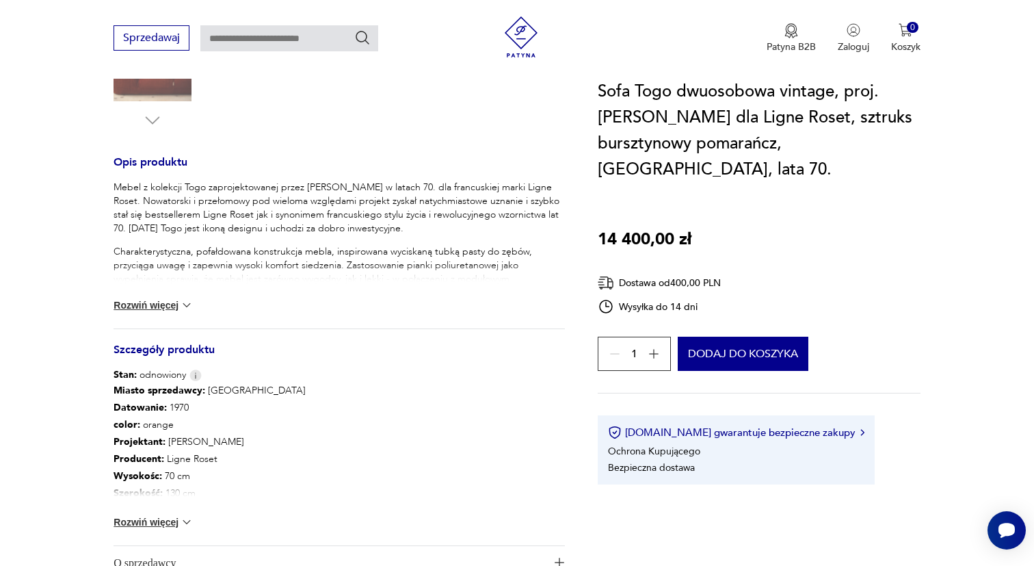
click at [174, 515] on button "Rozwiń więcej" at bounding box center [153, 522] width 79 height 14
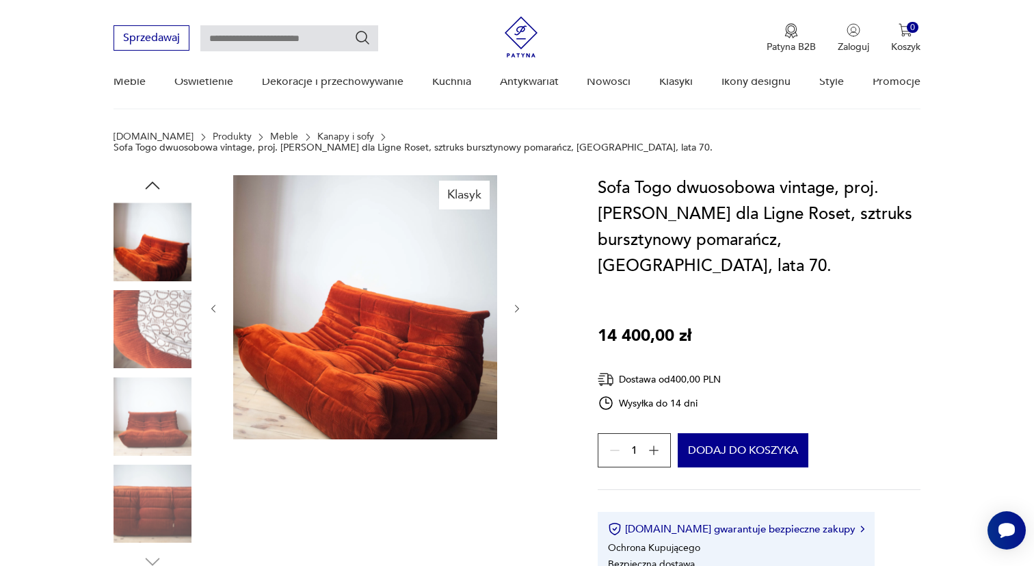
scroll to position [0, 0]
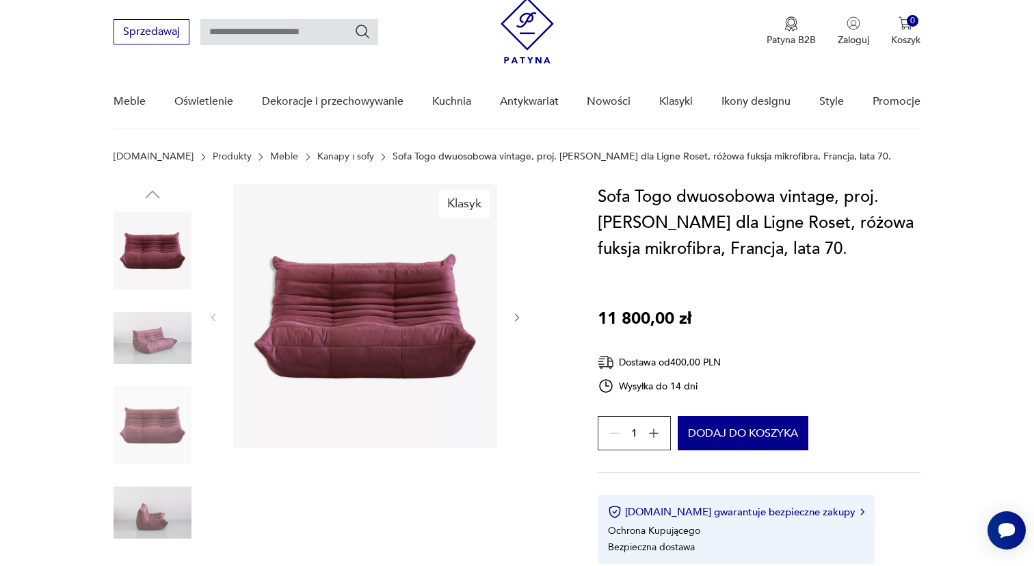
scroll to position [42, 0]
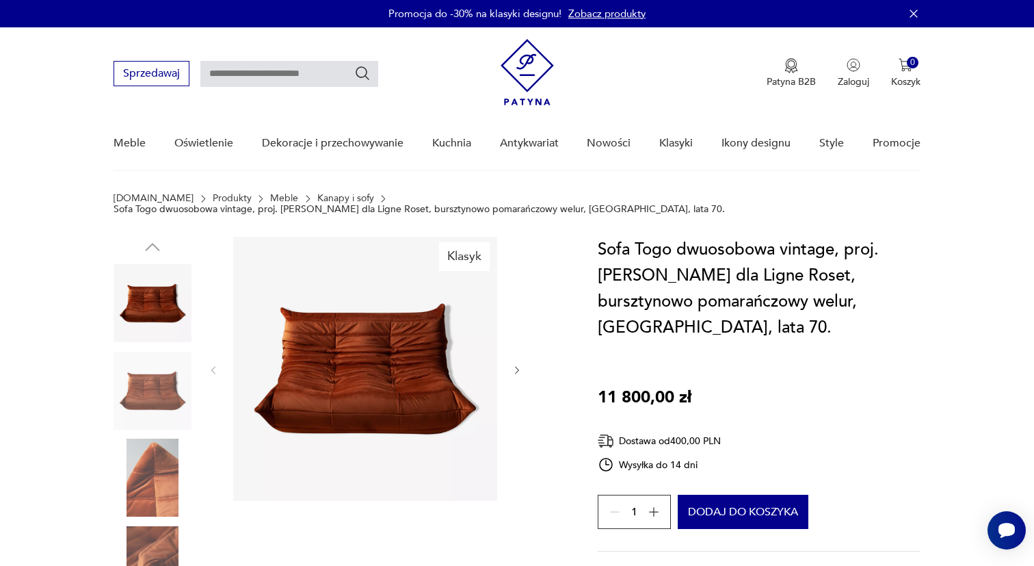
click at [368, 345] on img at bounding box center [365, 369] width 264 height 264
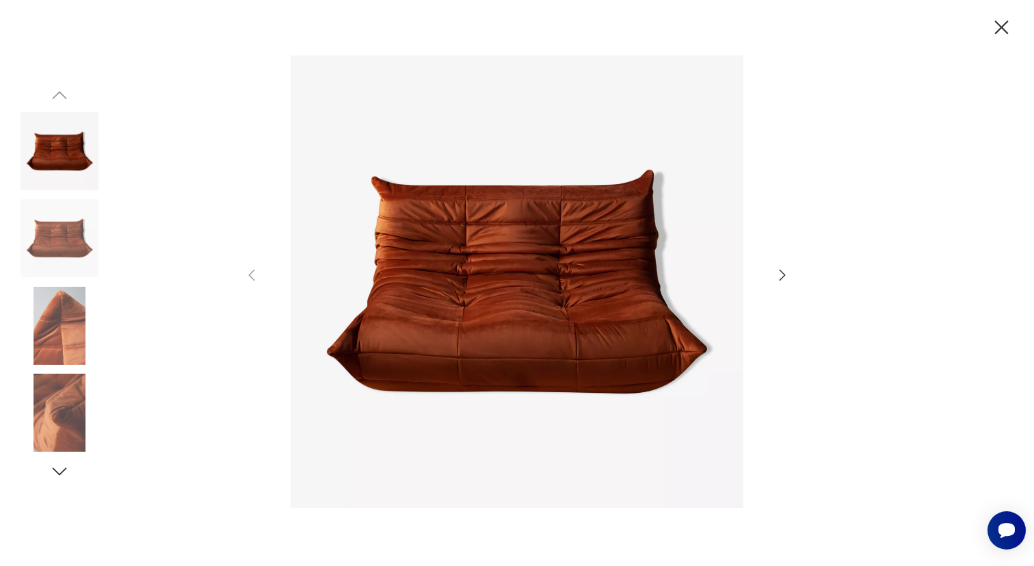
click at [47, 346] on img at bounding box center [60, 326] width 78 height 78
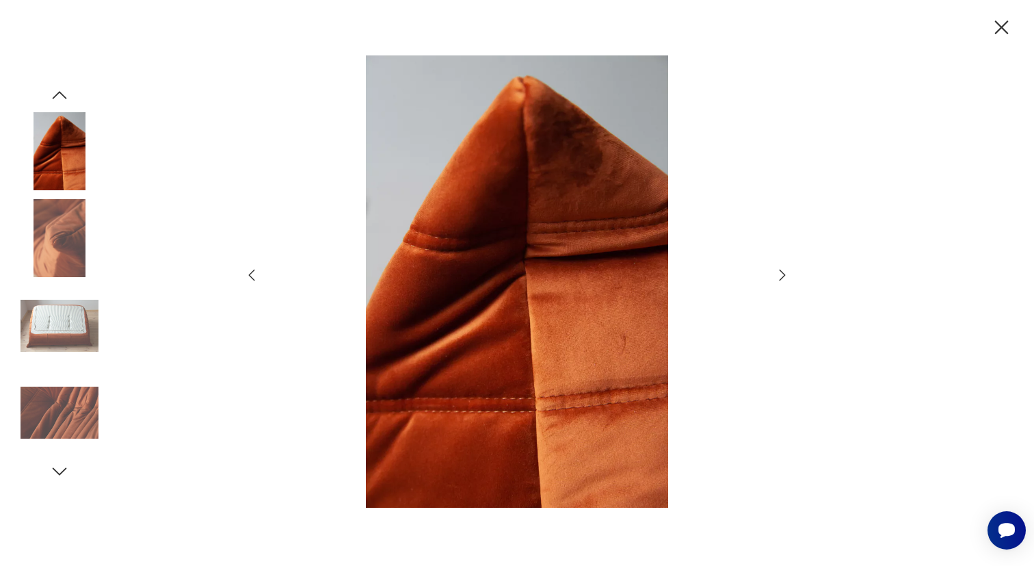
click at [61, 335] on img at bounding box center [60, 326] width 78 height 78
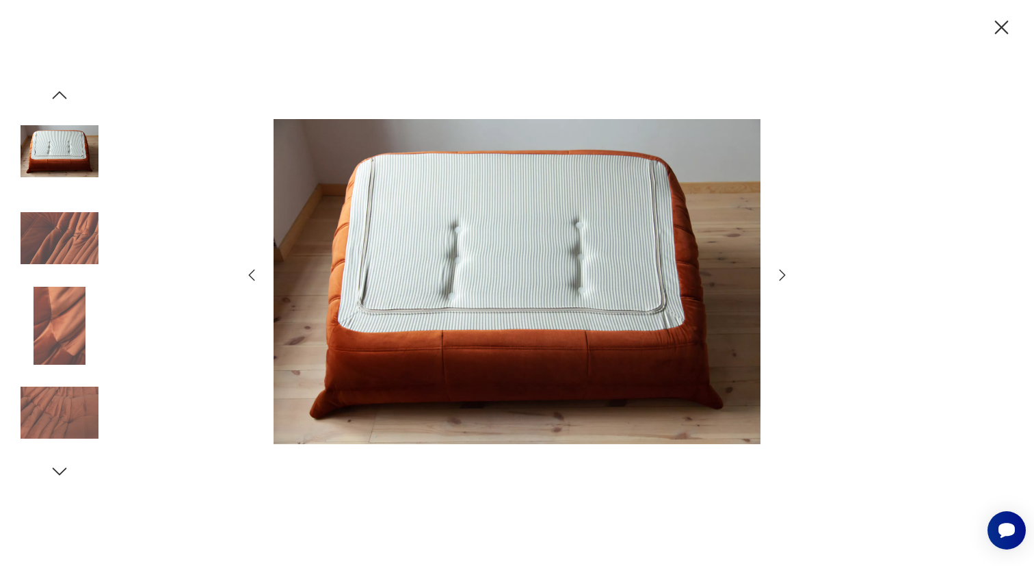
click at [65, 364] on img at bounding box center [60, 326] width 78 height 78
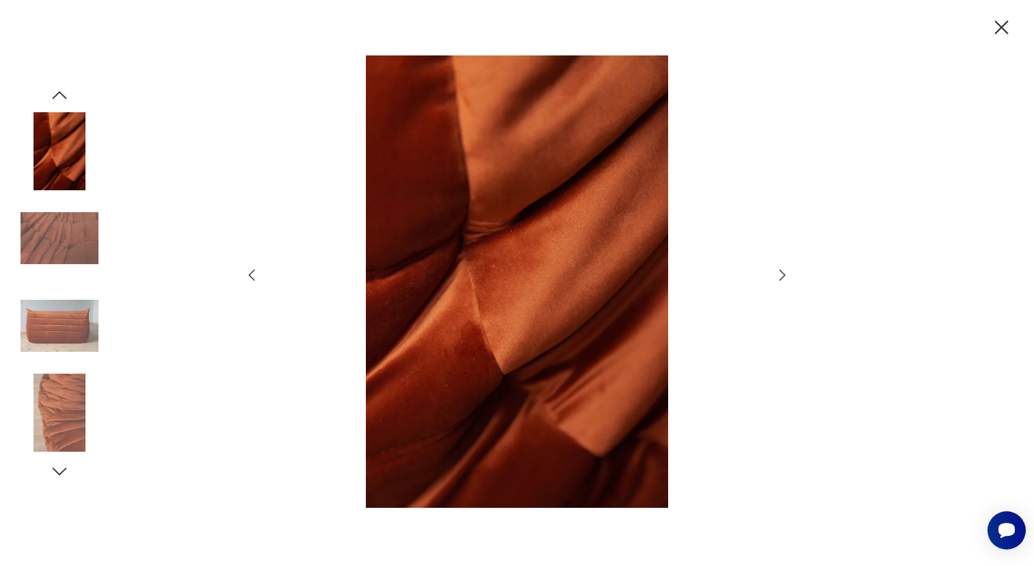
click at [69, 315] on img at bounding box center [60, 326] width 78 height 78
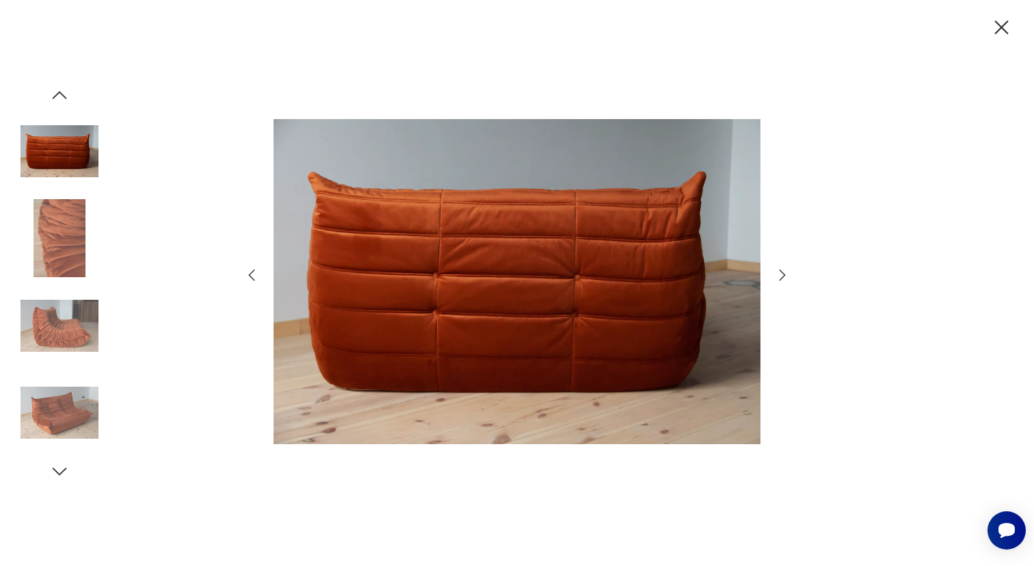
click at [90, 235] on img at bounding box center [60, 238] width 78 height 78
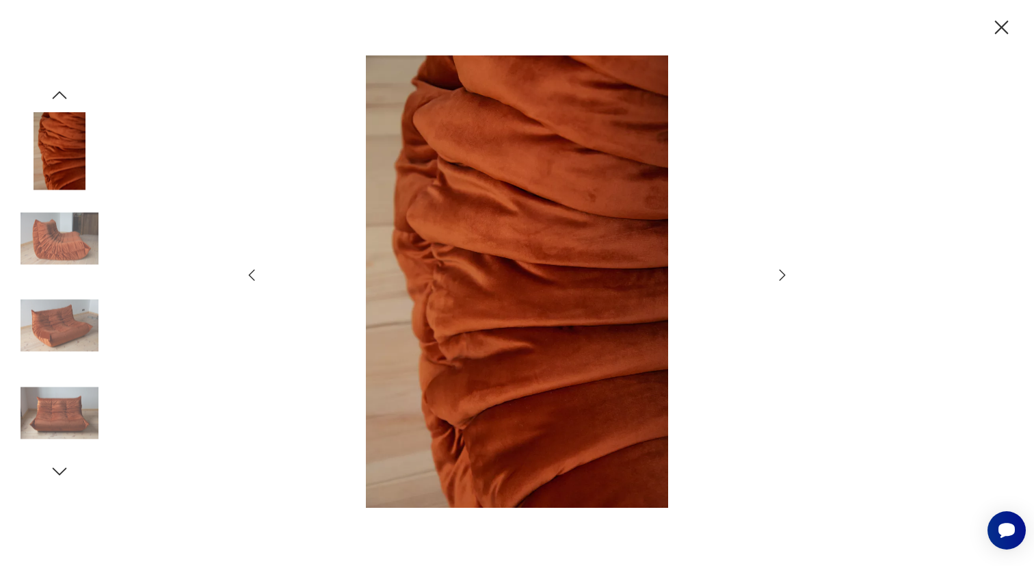
click at [77, 244] on img at bounding box center [60, 238] width 78 height 78
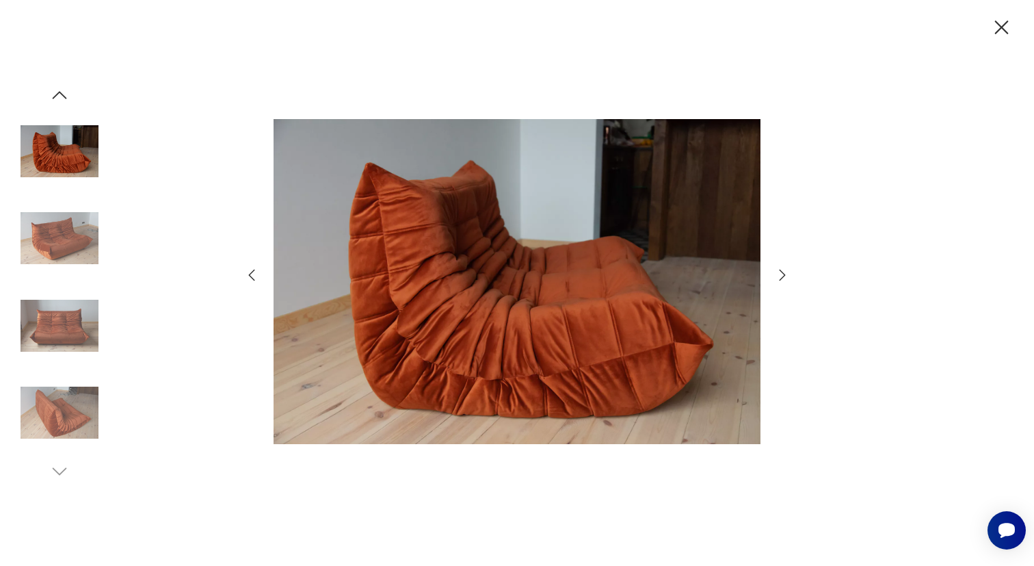
click at [77, 244] on img at bounding box center [60, 238] width 78 height 78
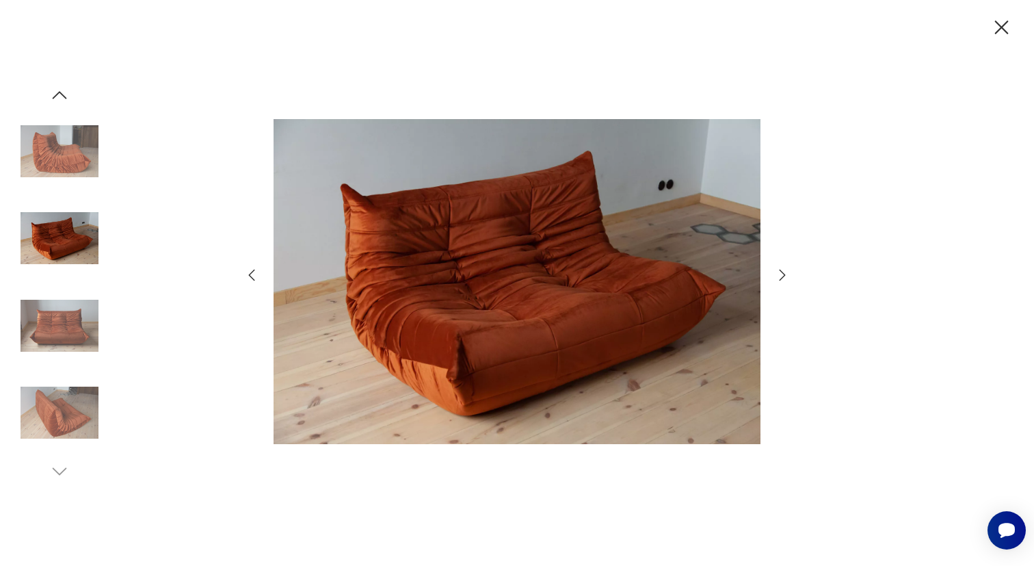
click at [68, 296] on img at bounding box center [60, 326] width 78 height 78
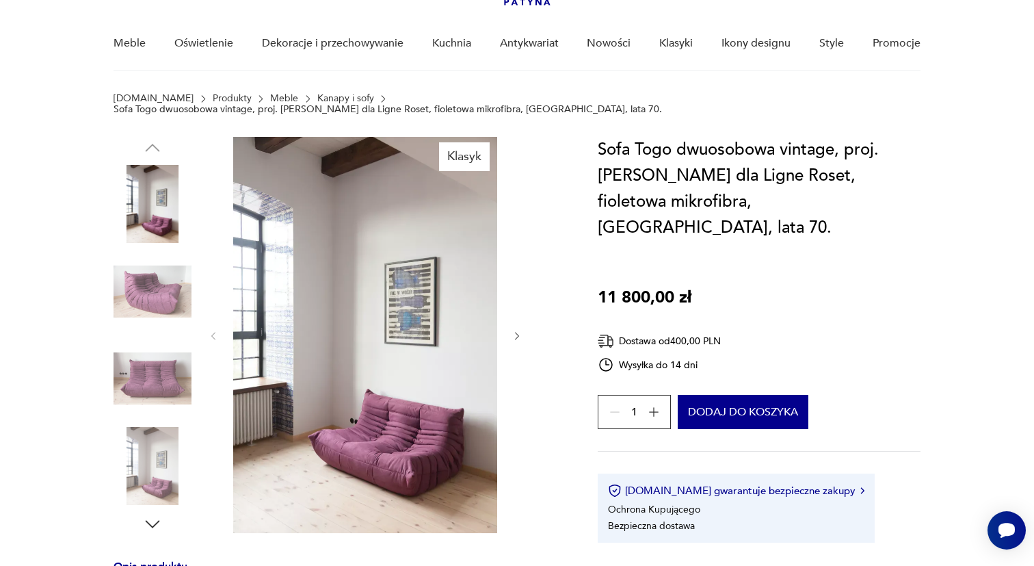
scroll to position [107, 0]
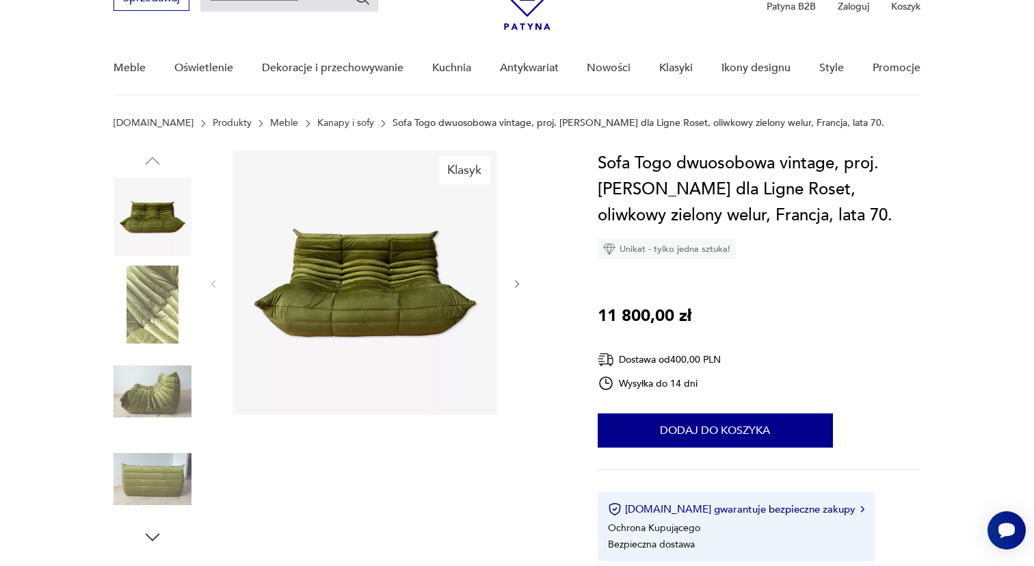
scroll to position [88, 0]
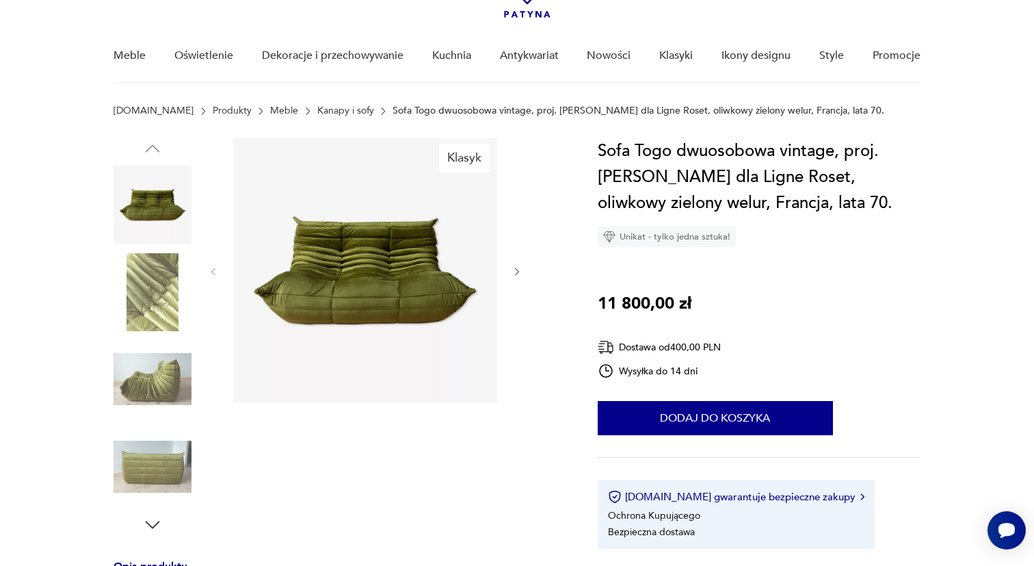
click at [296, 305] on img at bounding box center [365, 270] width 264 height 264
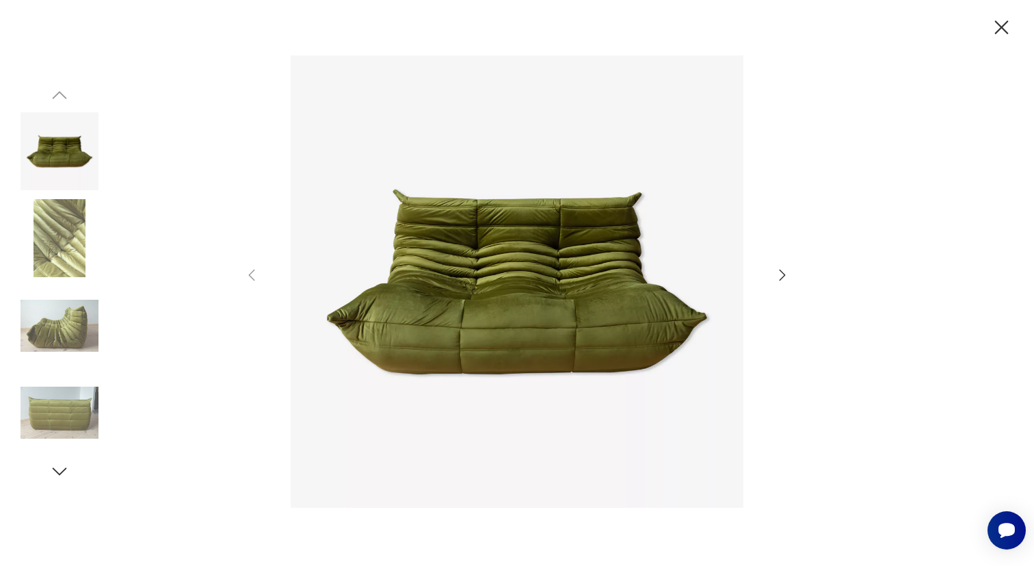
click at [81, 251] on img at bounding box center [60, 238] width 78 height 78
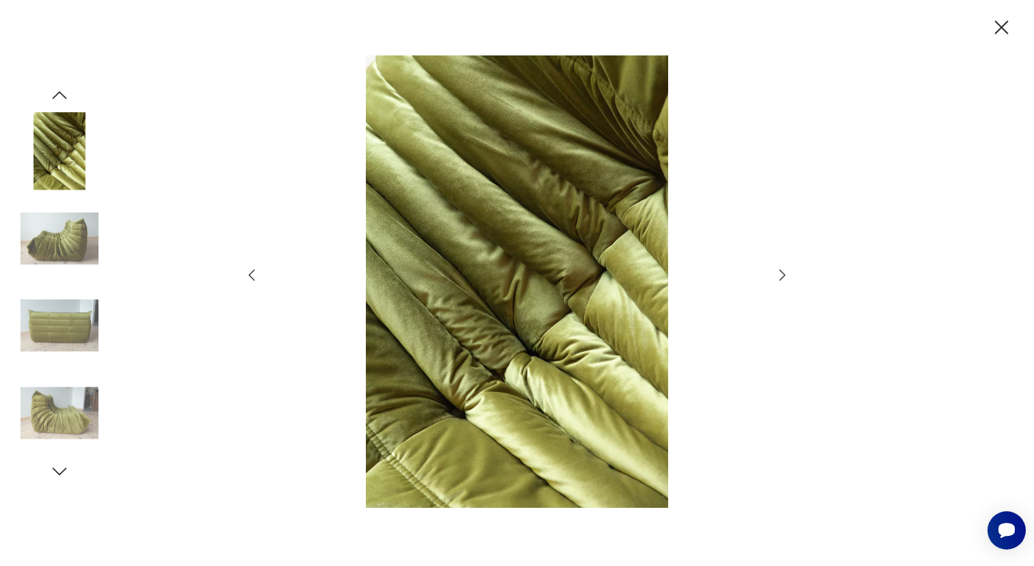
click at [67, 248] on img at bounding box center [60, 238] width 78 height 78
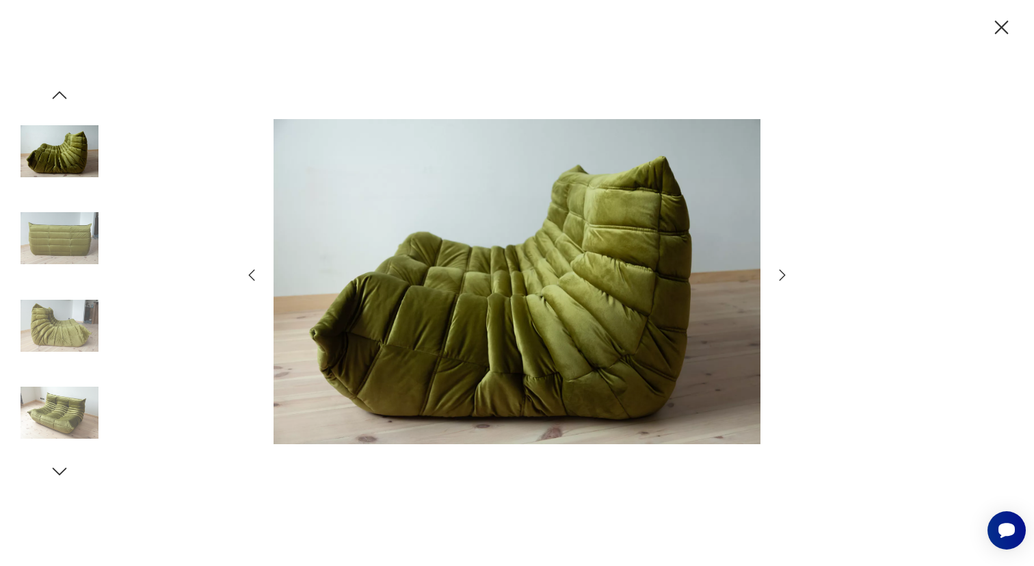
click at [52, 328] on img at bounding box center [60, 326] width 78 height 78
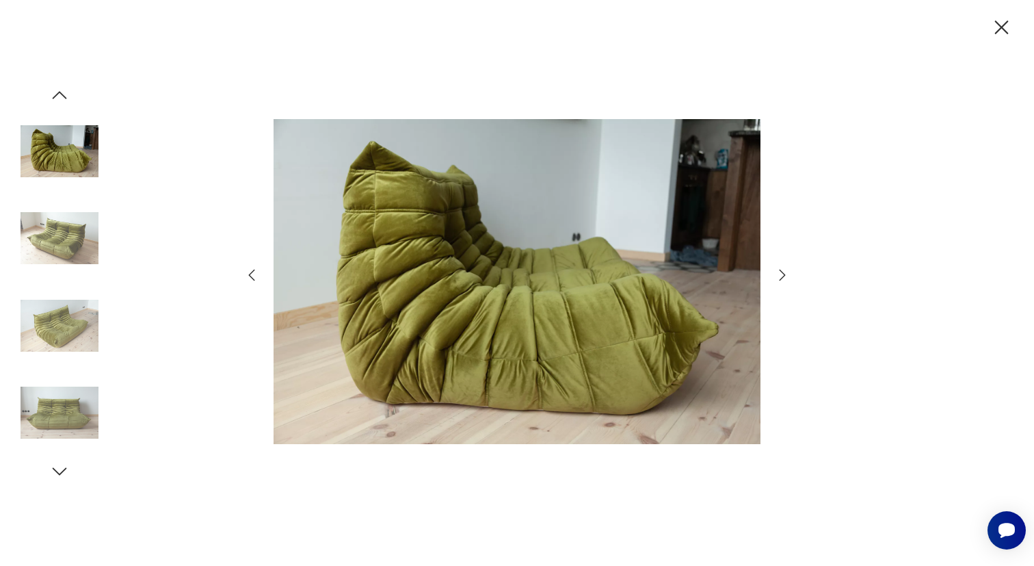
click at [56, 393] on img at bounding box center [60, 412] width 78 height 78
